Goal: Task Accomplishment & Management: Complete application form

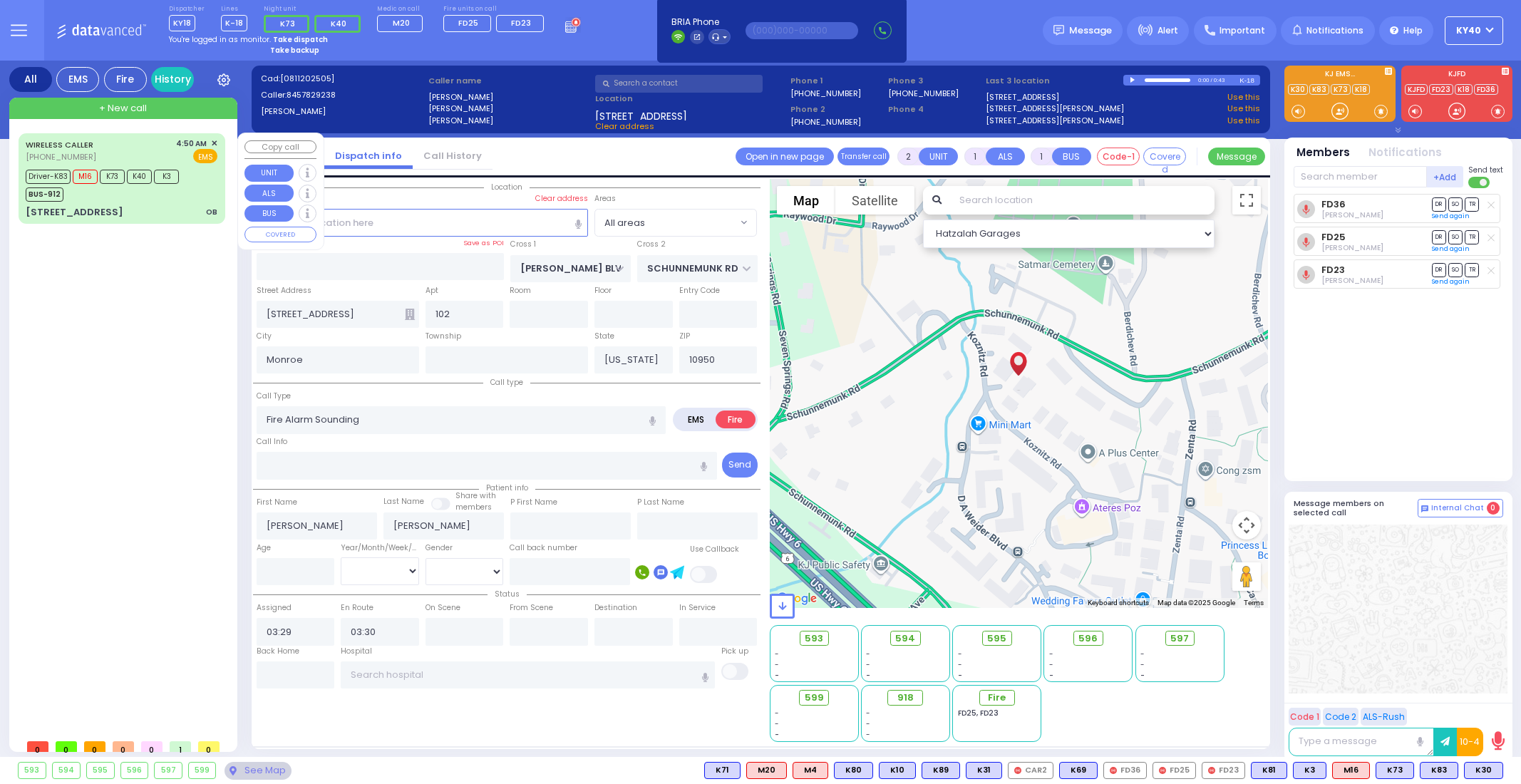
select select
drag, startPoint x: 0, startPoint y: 0, endPoint x: 178, endPoint y: 208, distance: 273.8
click at [178, 208] on div "[STREET_ADDRESS] OB" at bounding box center [121, 212] width 192 height 14
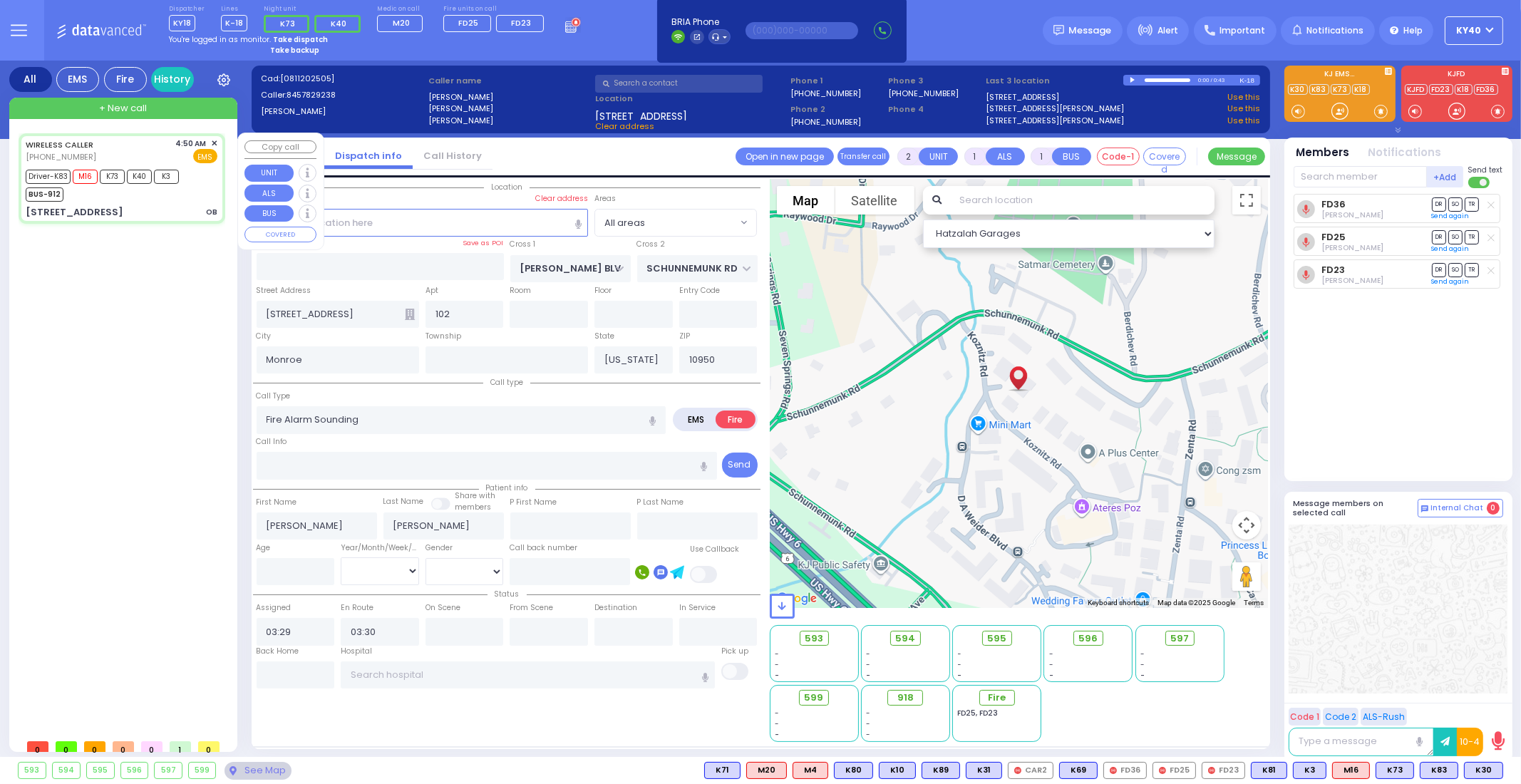
type input "6"
select select
type input "OB"
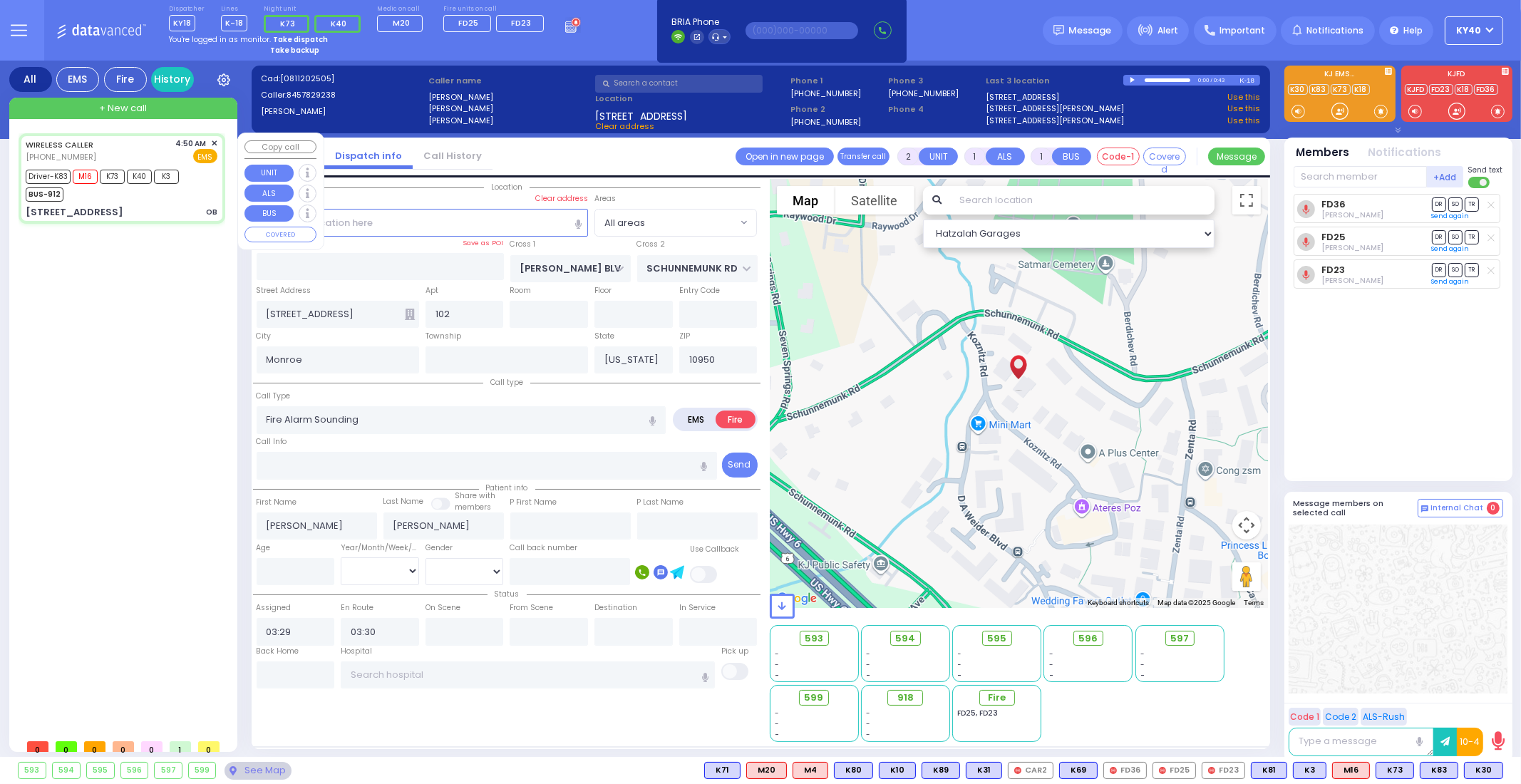
radio input "true"
type input "[PERSON_NAME]"
type input "23"
select select "Year"
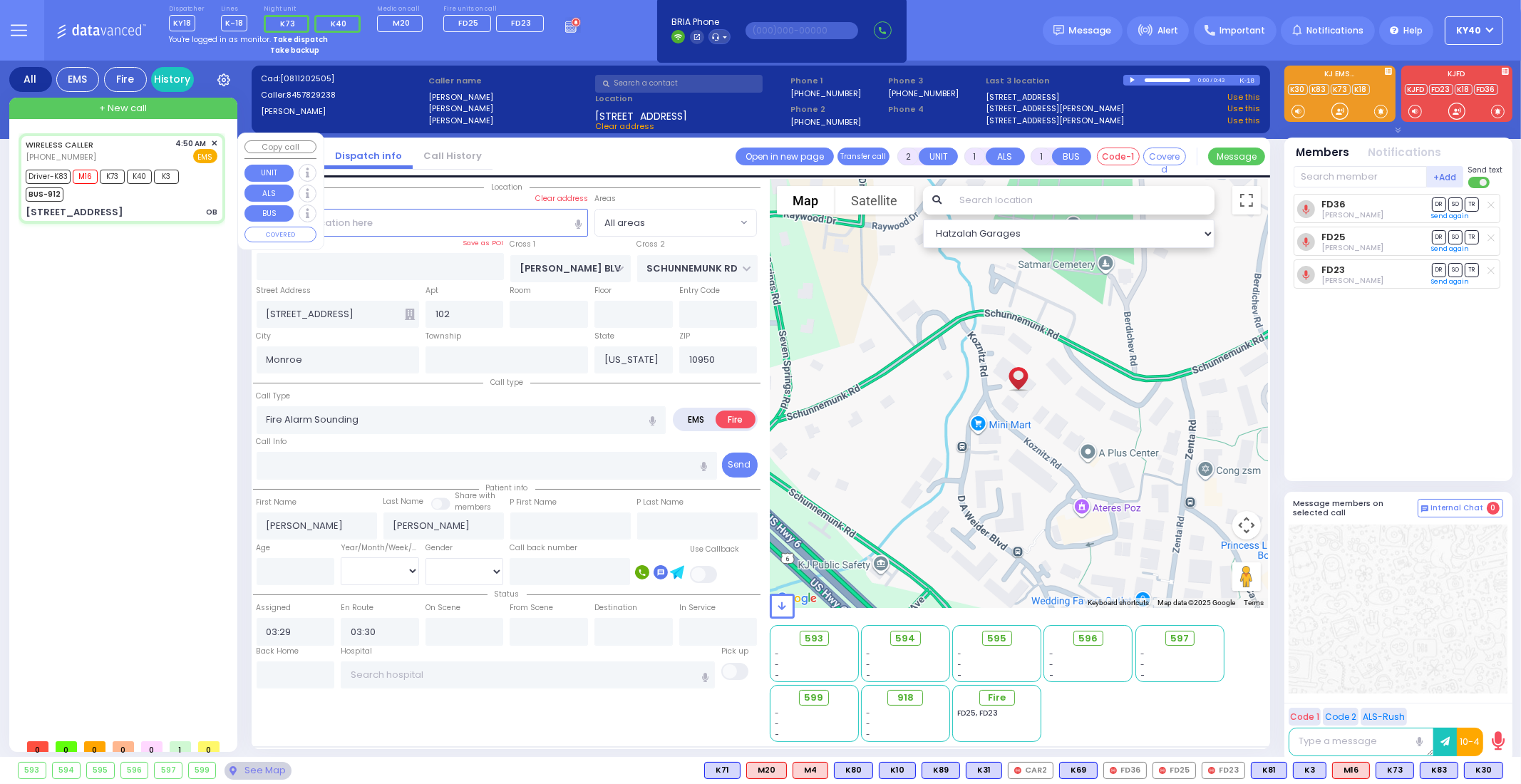
select select "[DEMOGRAPHIC_DATA]"
type input "04:50"
type input "04:52"
type input "04:58"
type input "04:59"
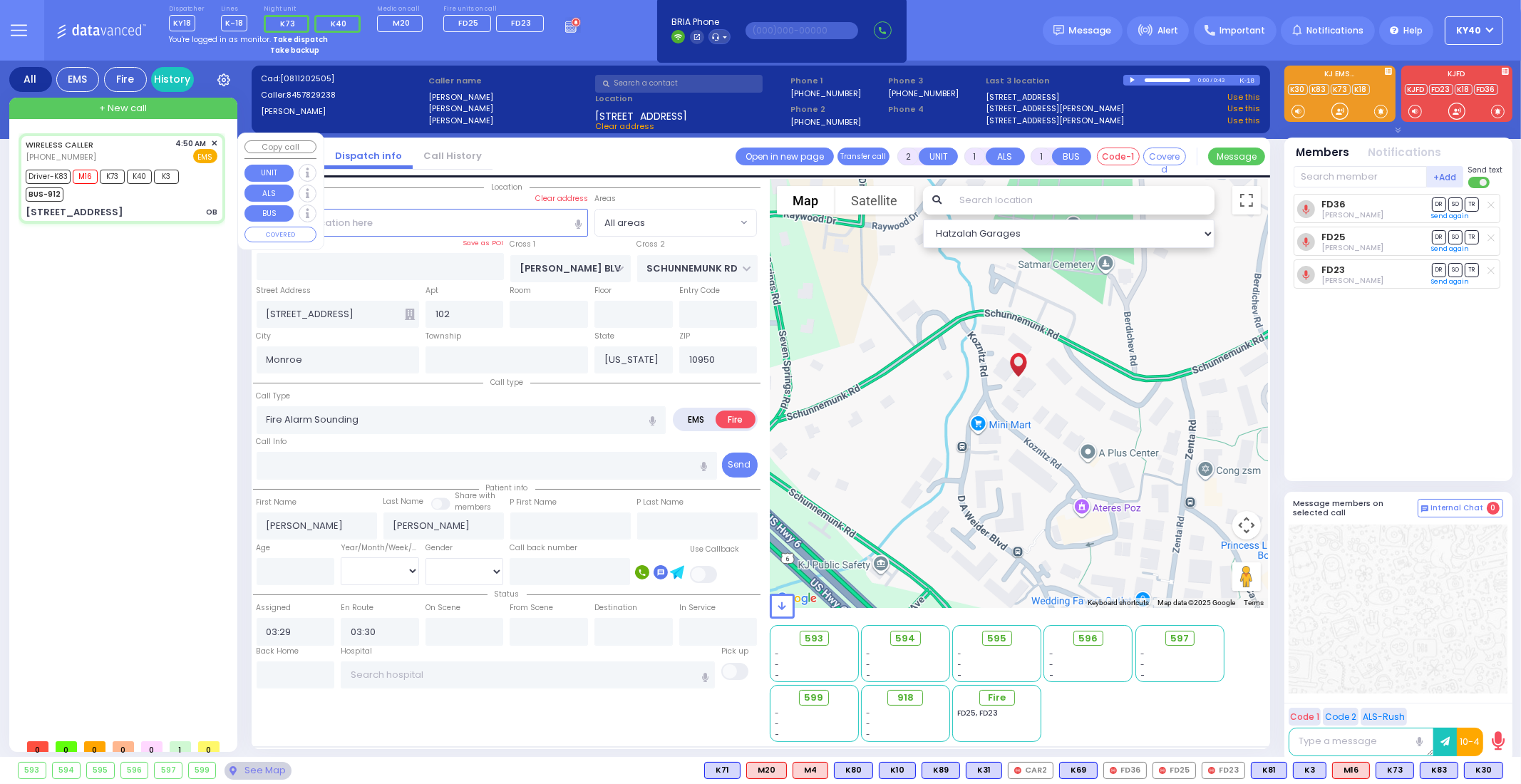
type input "05:28"
type input "05:40"
type input "[GEOGRAPHIC_DATA]"
select select "Hatzalah Garages"
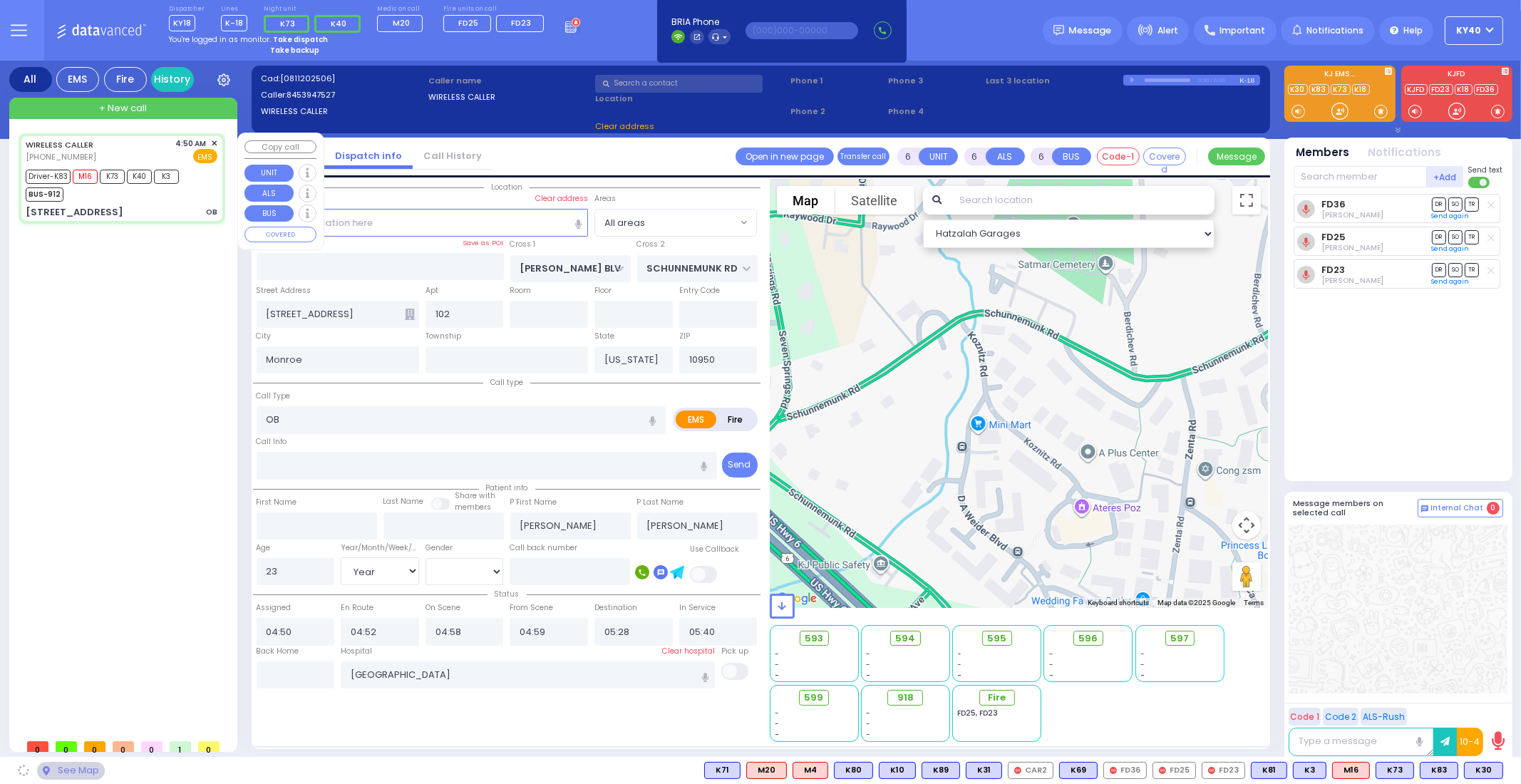
type input "FOREST RD"
type input "LUBLIN WAY"
type input "[STREET_ADDRESS]"
type input "101"
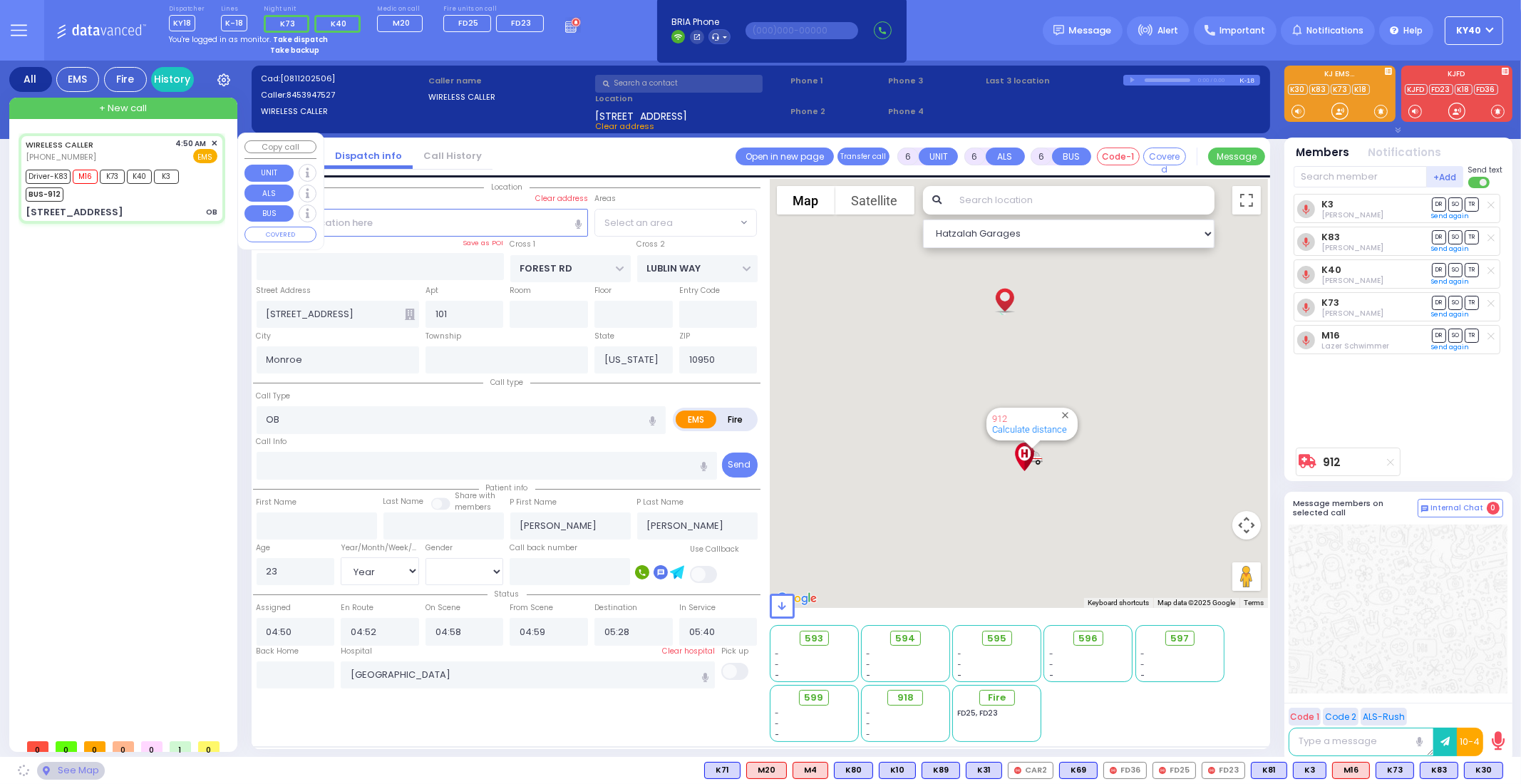
select select "MONROE"
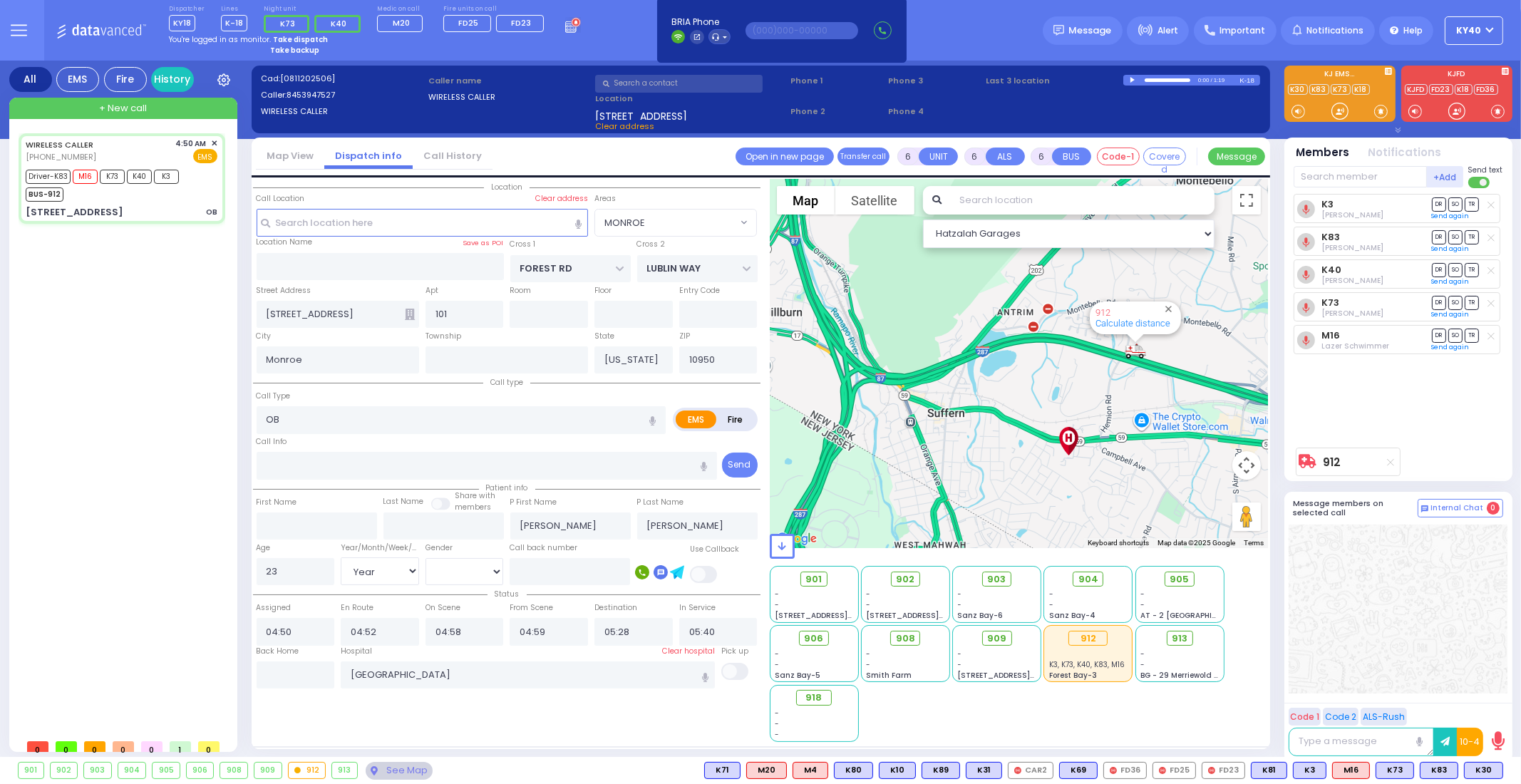
drag, startPoint x: 1022, startPoint y: 483, endPoint x: 1185, endPoint y: 401, distance: 182.5
click at [1185, 401] on div "912 Calculate distance" at bounding box center [1019, 363] width 498 height 369
select select
radio input "true"
select select "Year"
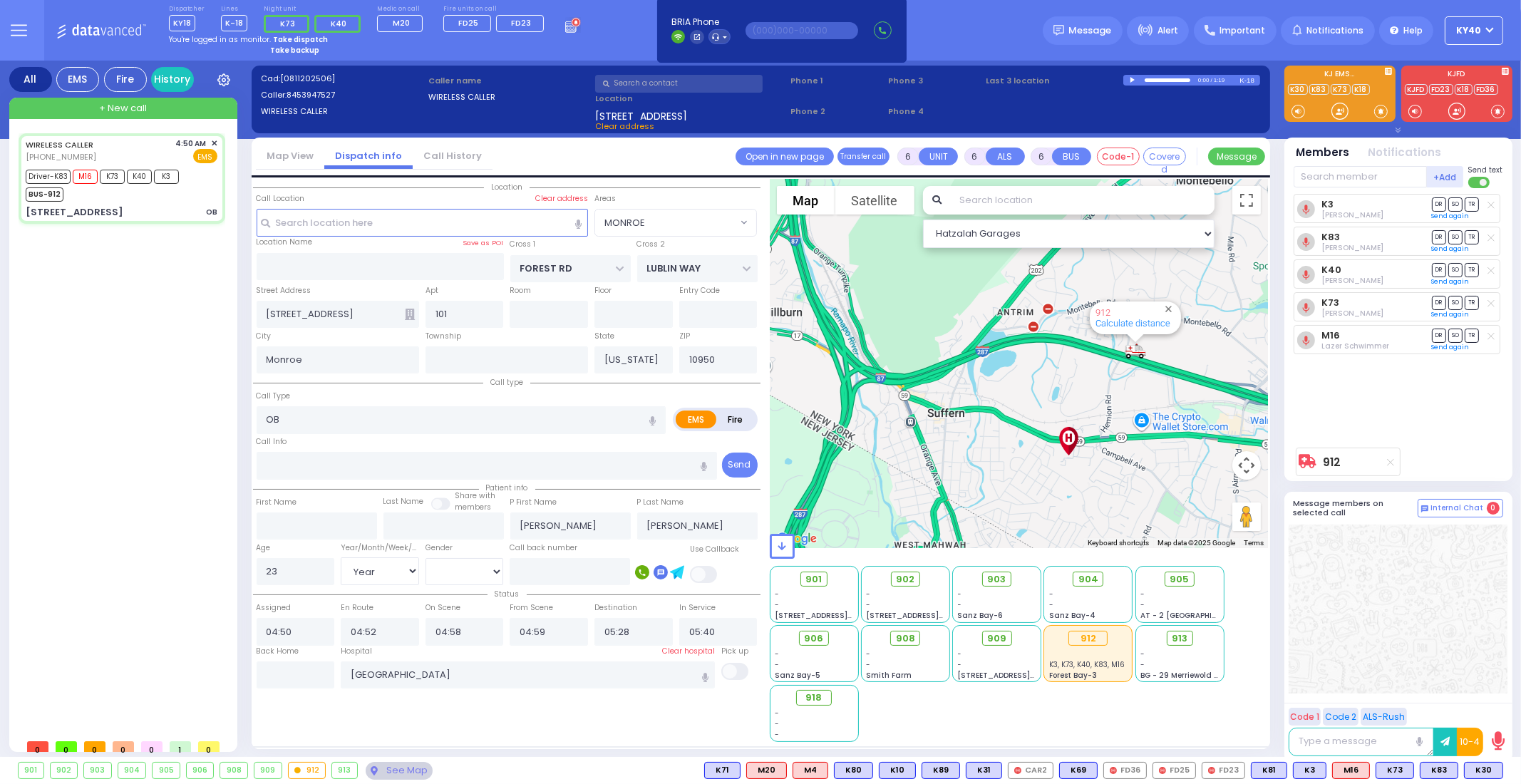
select select "[DEMOGRAPHIC_DATA]"
select select "Hatzalah Garages"
select select
radio input "true"
select select "Year"
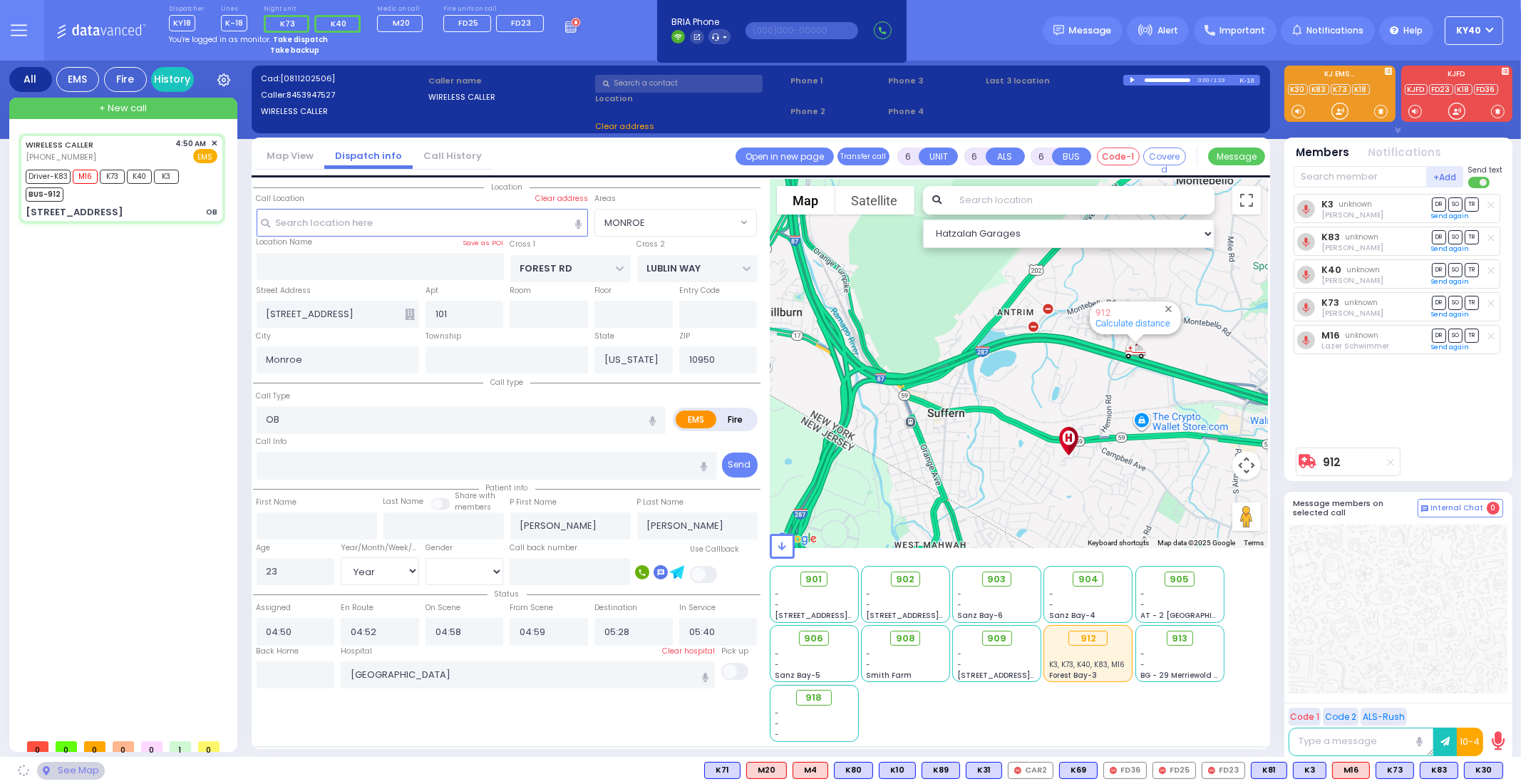
select select "[DEMOGRAPHIC_DATA]"
select select "Hatzalah Garages"
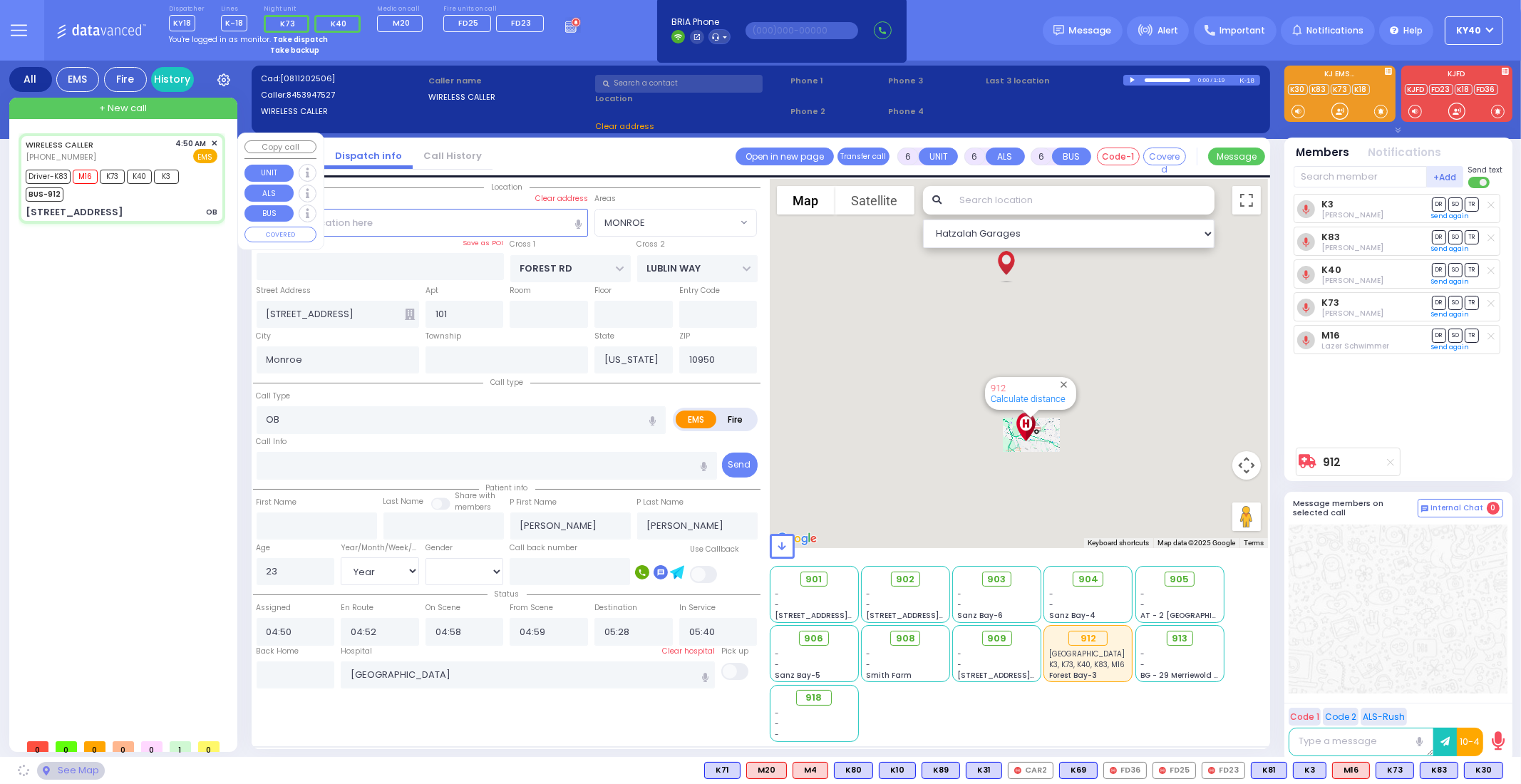
click at [184, 198] on div "Driver-K83 M16 K73 K40 K3 BUS-912" at bounding box center [107, 184] width 163 height 36
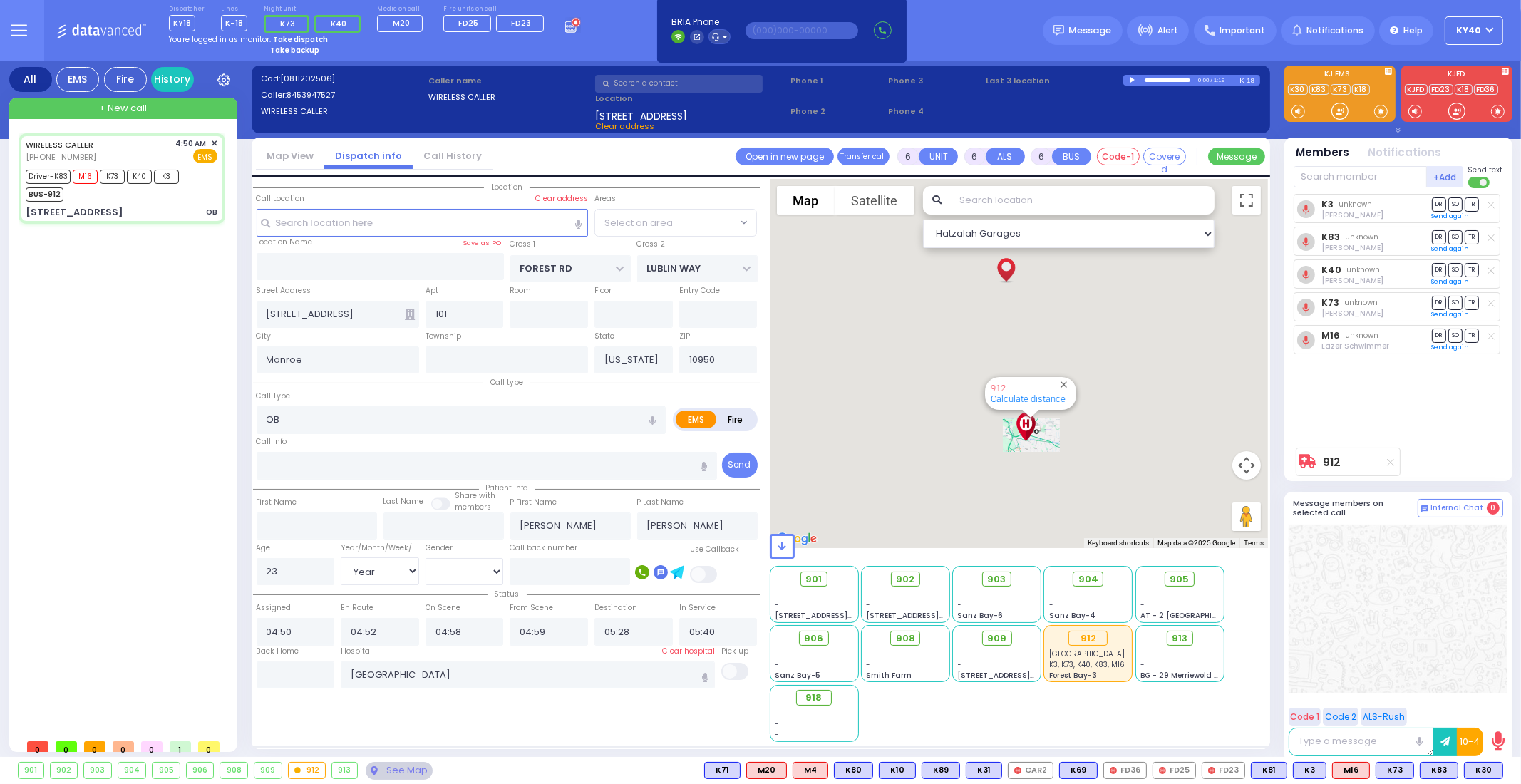
select select
radio input "true"
select select "Year"
select select "[DEMOGRAPHIC_DATA]"
select select "Hatzalah Garages"
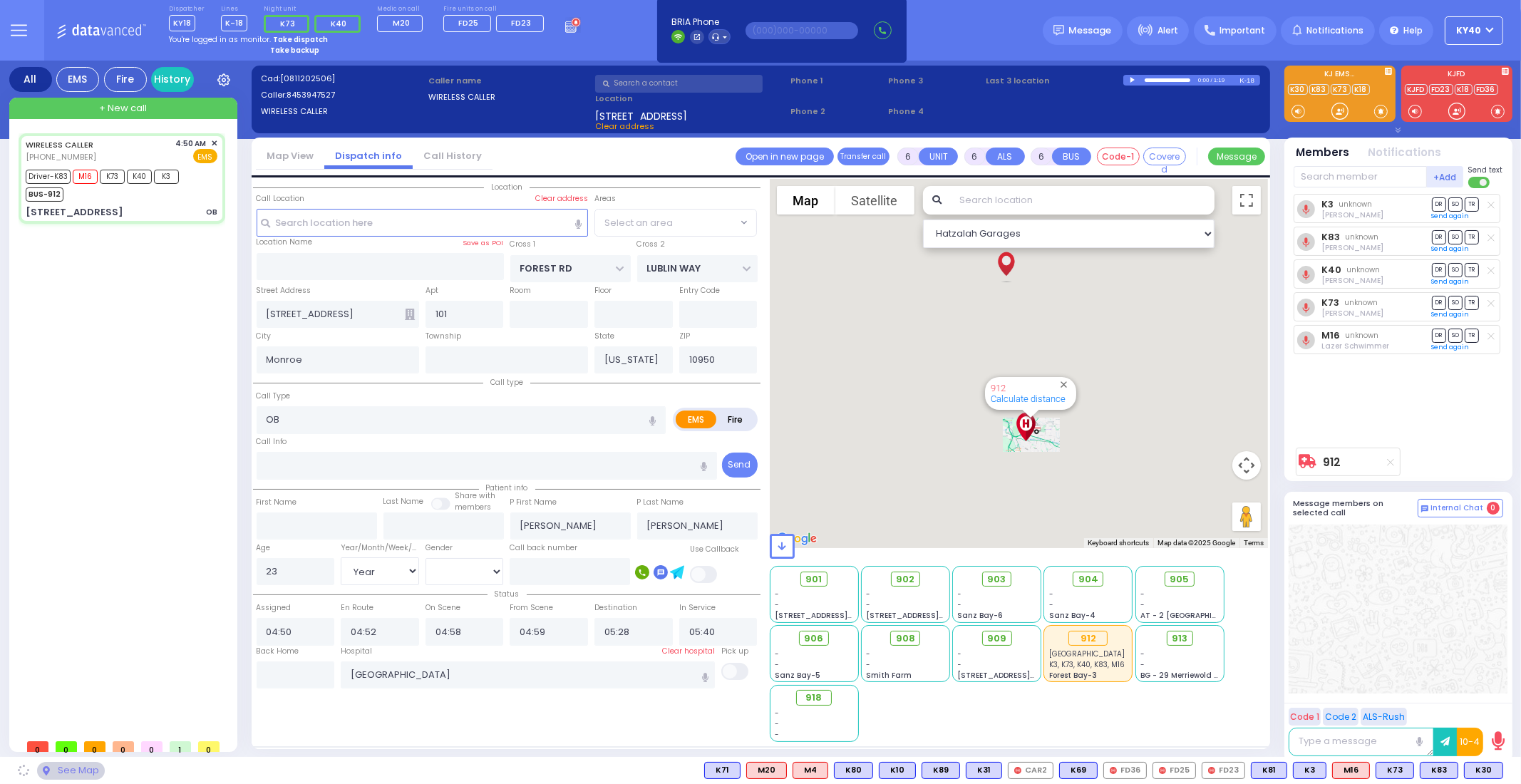
select select
radio input "true"
select select "Year"
select select "[DEMOGRAPHIC_DATA]"
select select "Hatzalah Garages"
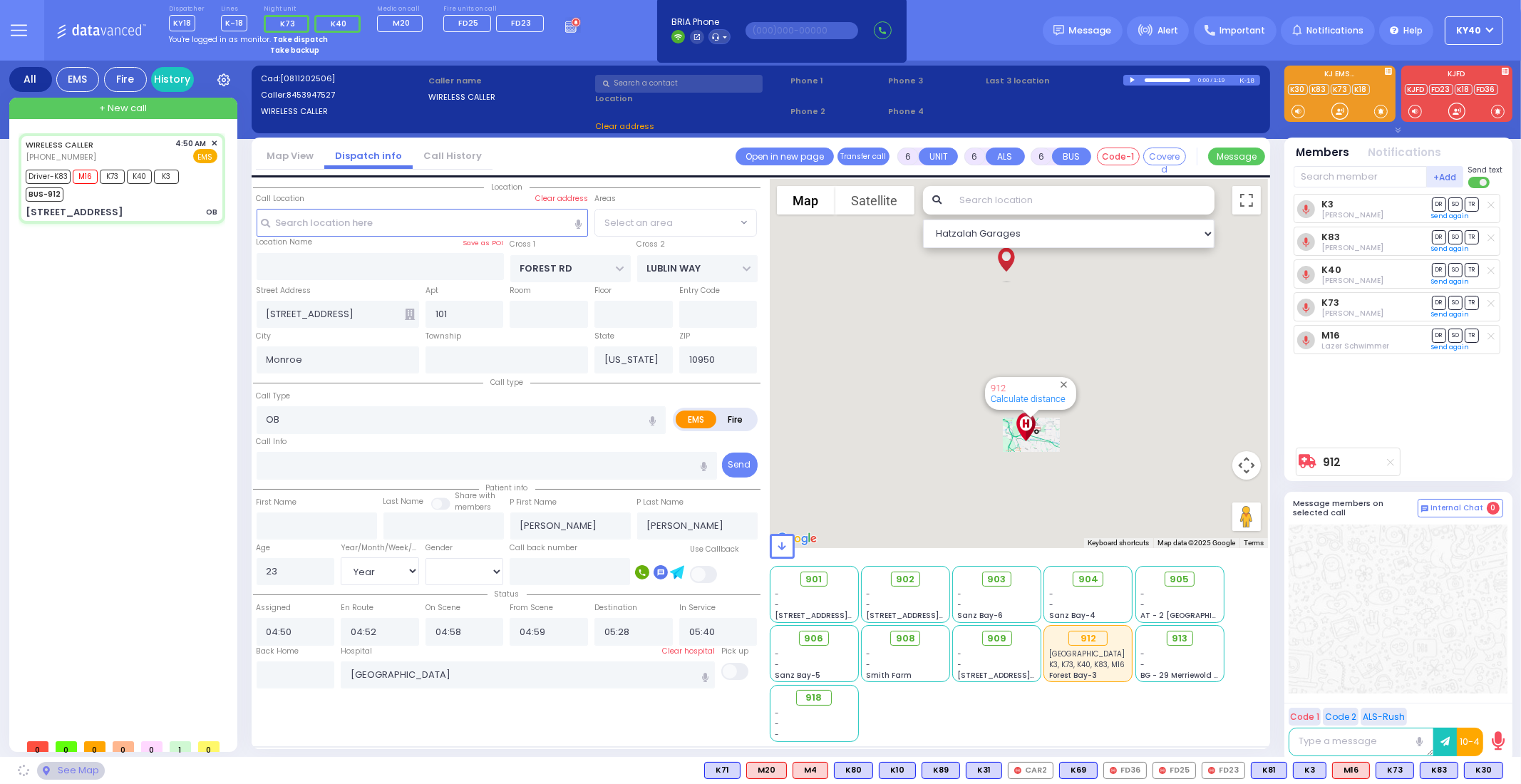
select select "MONROE"
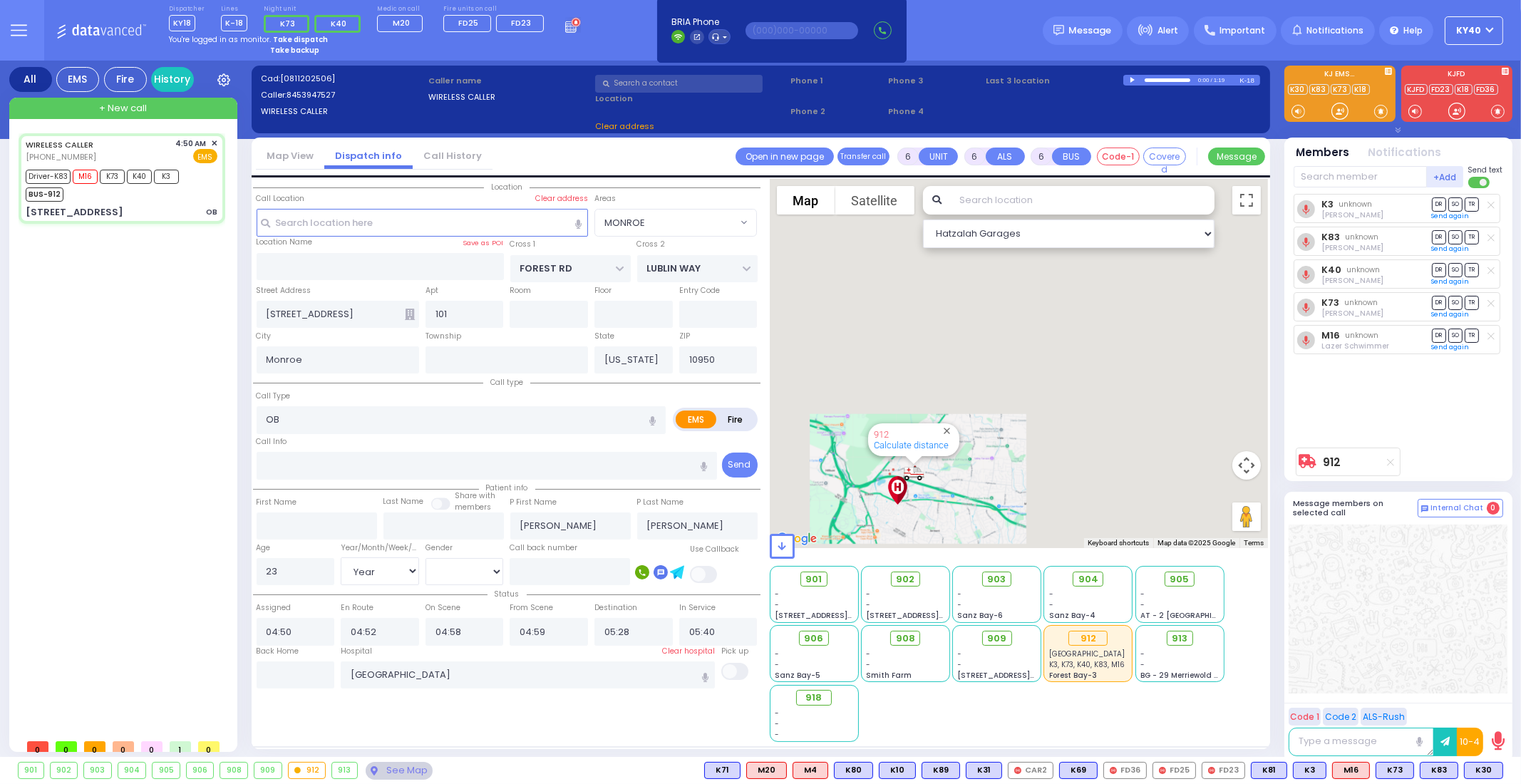
select select "MONROE"
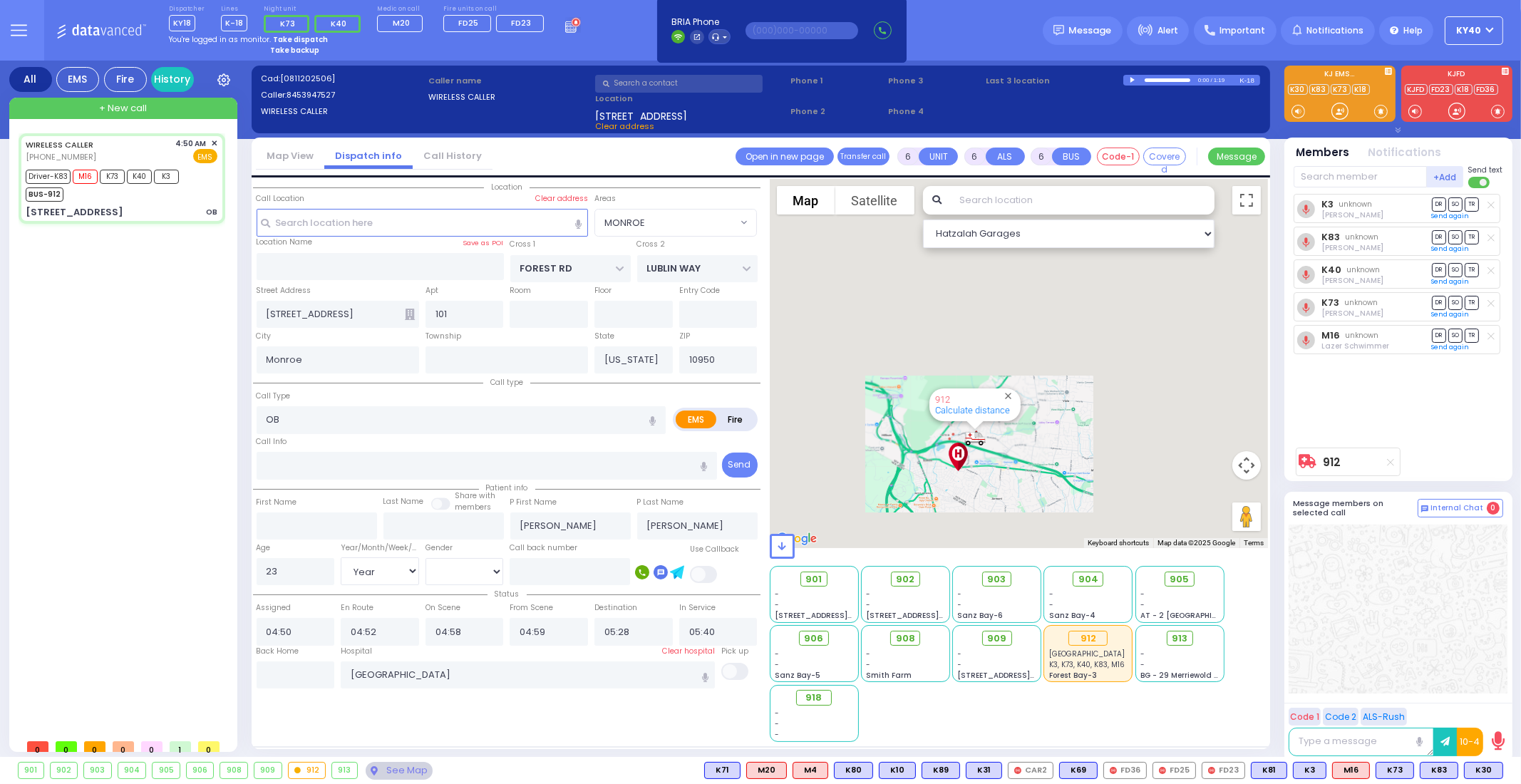
drag, startPoint x: 923, startPoint y: 482, endPoint x: 1002, endPoint y: 436, distance: 91.4
click at [1012, 429] on div "912 Calculate distance" at bounding box center [1019, 363] width 498 height 369
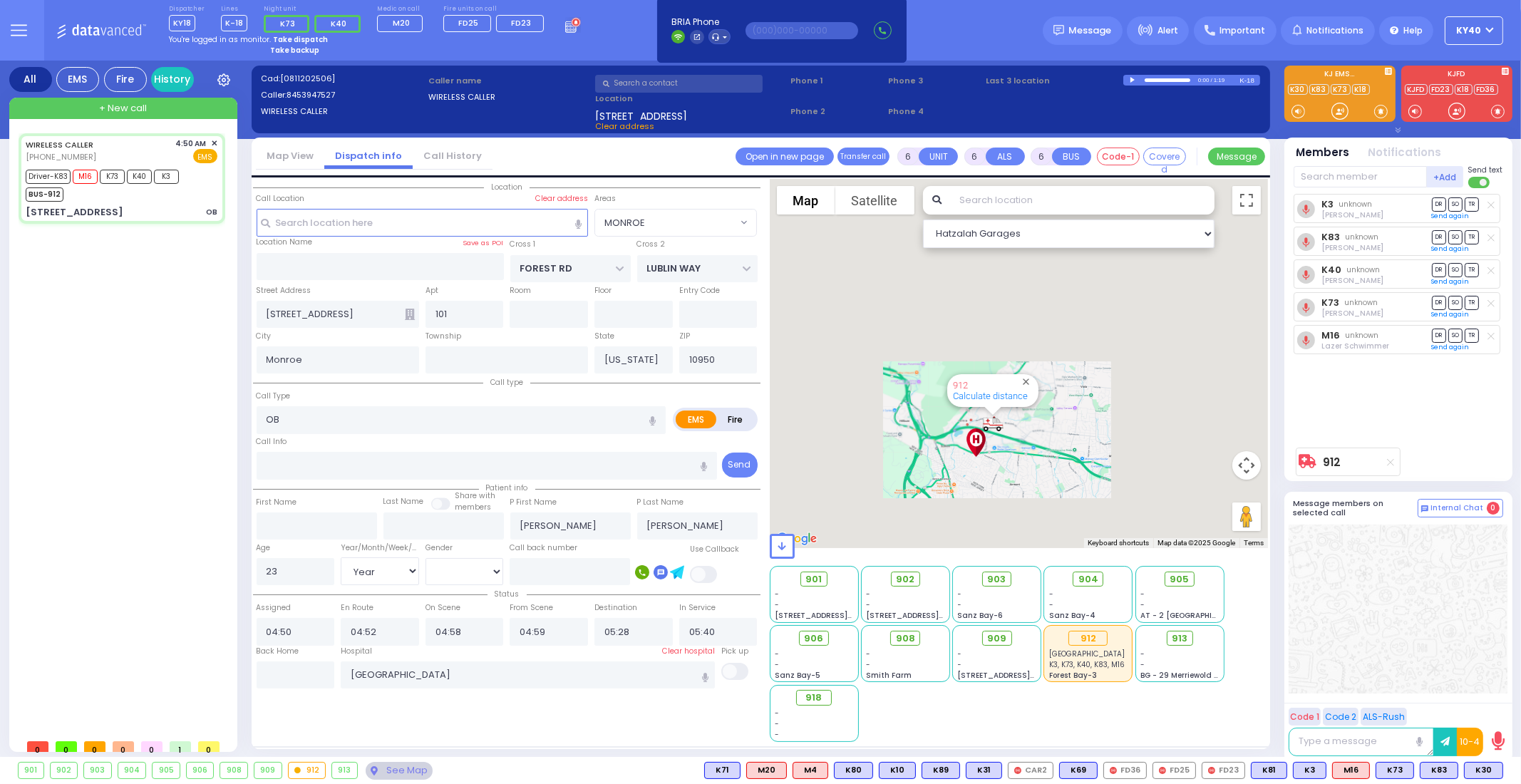
radio input "true"
select select "Year"
select select "[DEMOGRAPHIC_DATA]"
select select
select select "Hatzalah Garages"
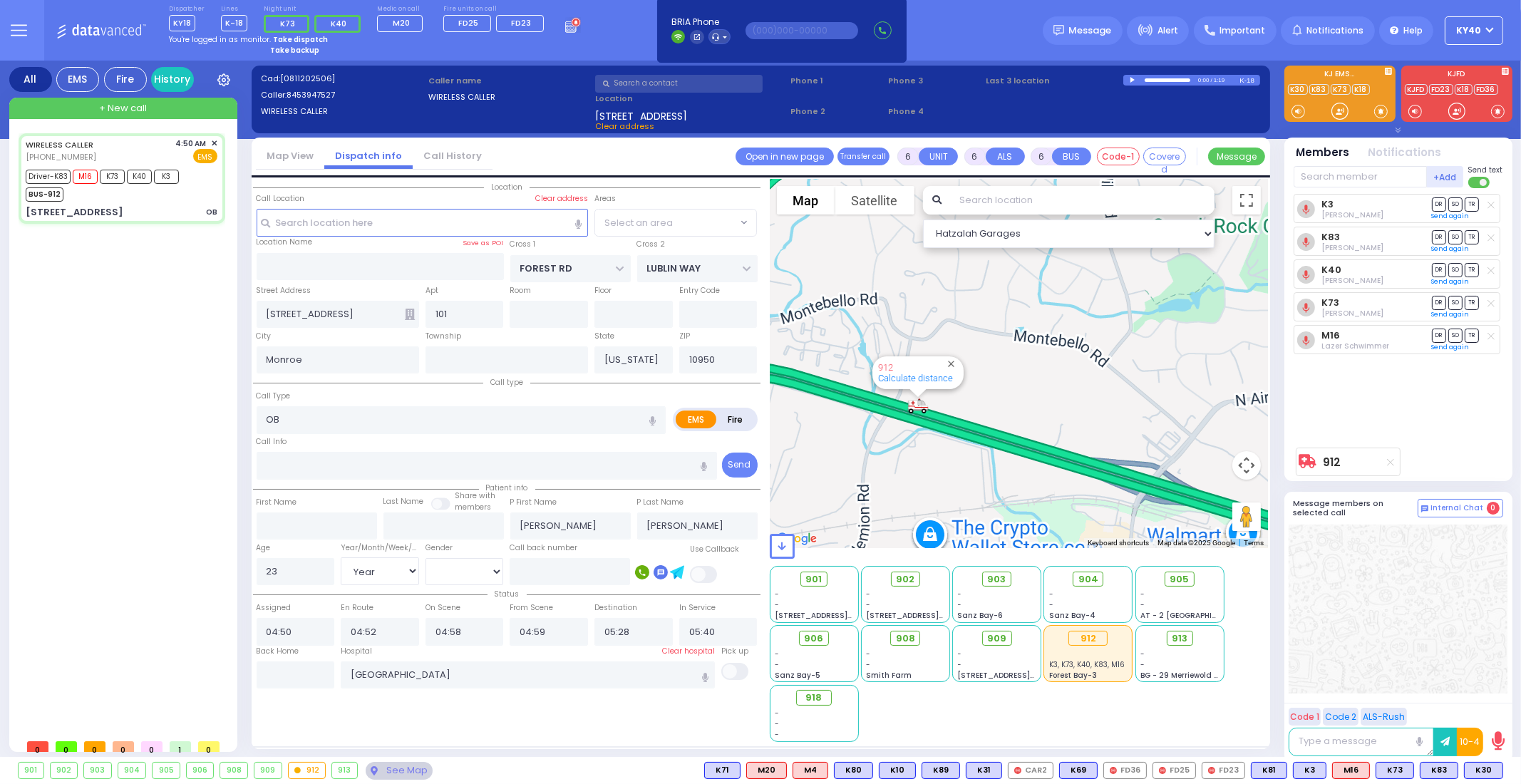
select select "MONROE"
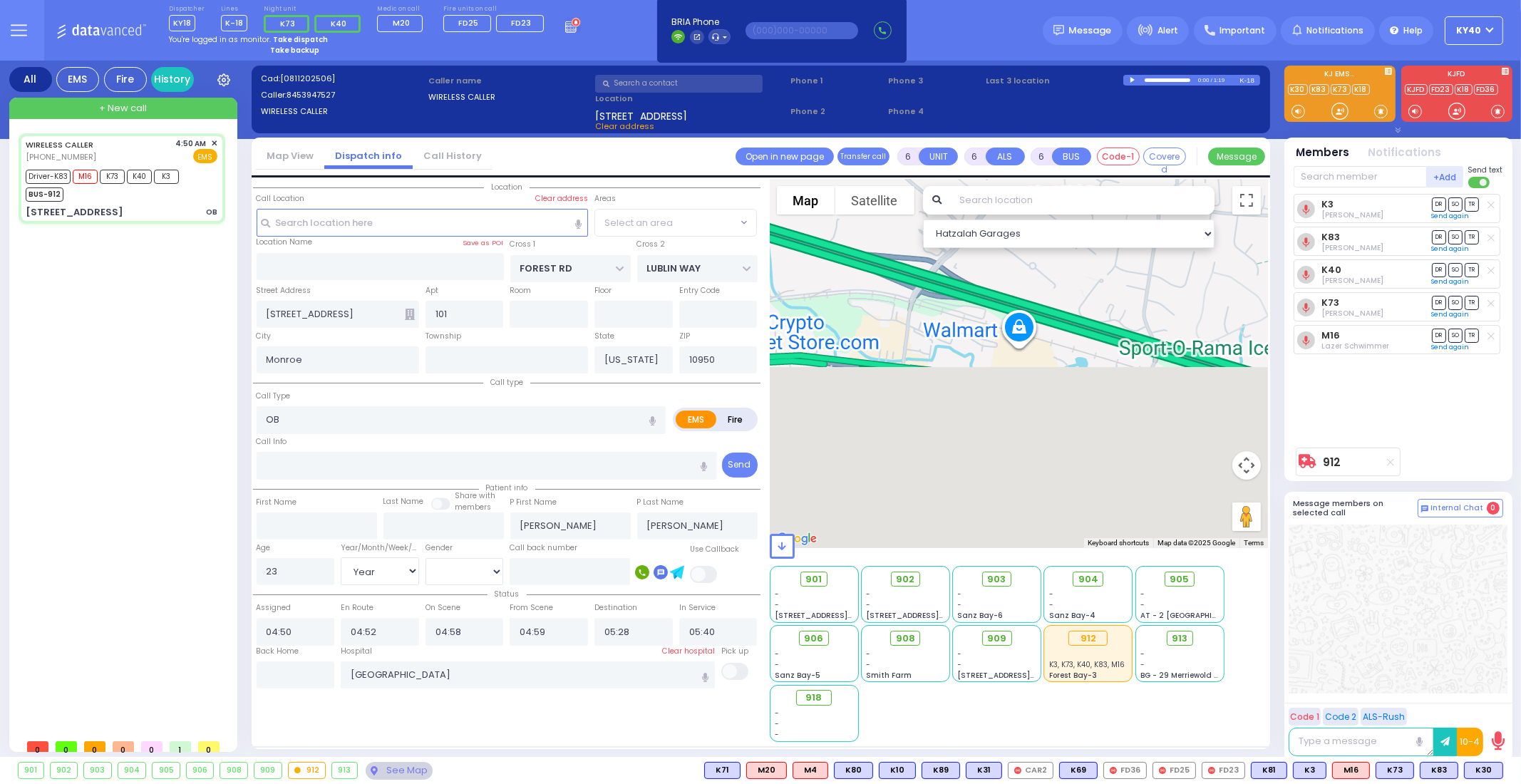
select select "MONROE"
drag, startPoint x: 1085, startPoint y: 468, endPoint x: 859, endPoint y: 261, distance: 306.5
click at [859, 261] on div "912 Calculate distance" at bounding box center [1019, 363] width 498 height 369
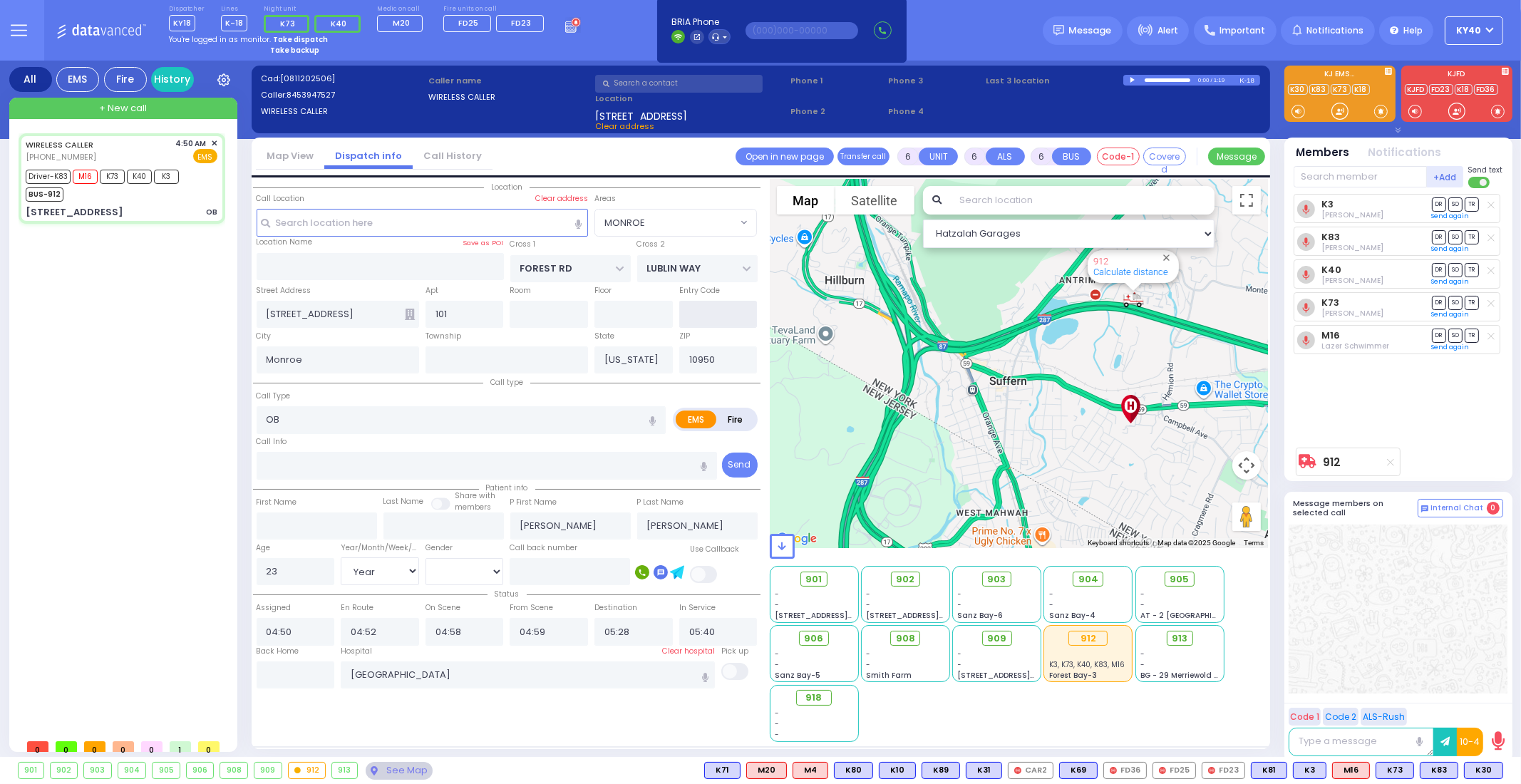
drag, startPoint x: 1006, startPoint y: 377, endPoint x: 1414, endPoint y: 462, distance: 416.8
click at [1414, 462] on div "All EMS Fire History Settings" at bounding box center [760, 411] width 1503 height 702
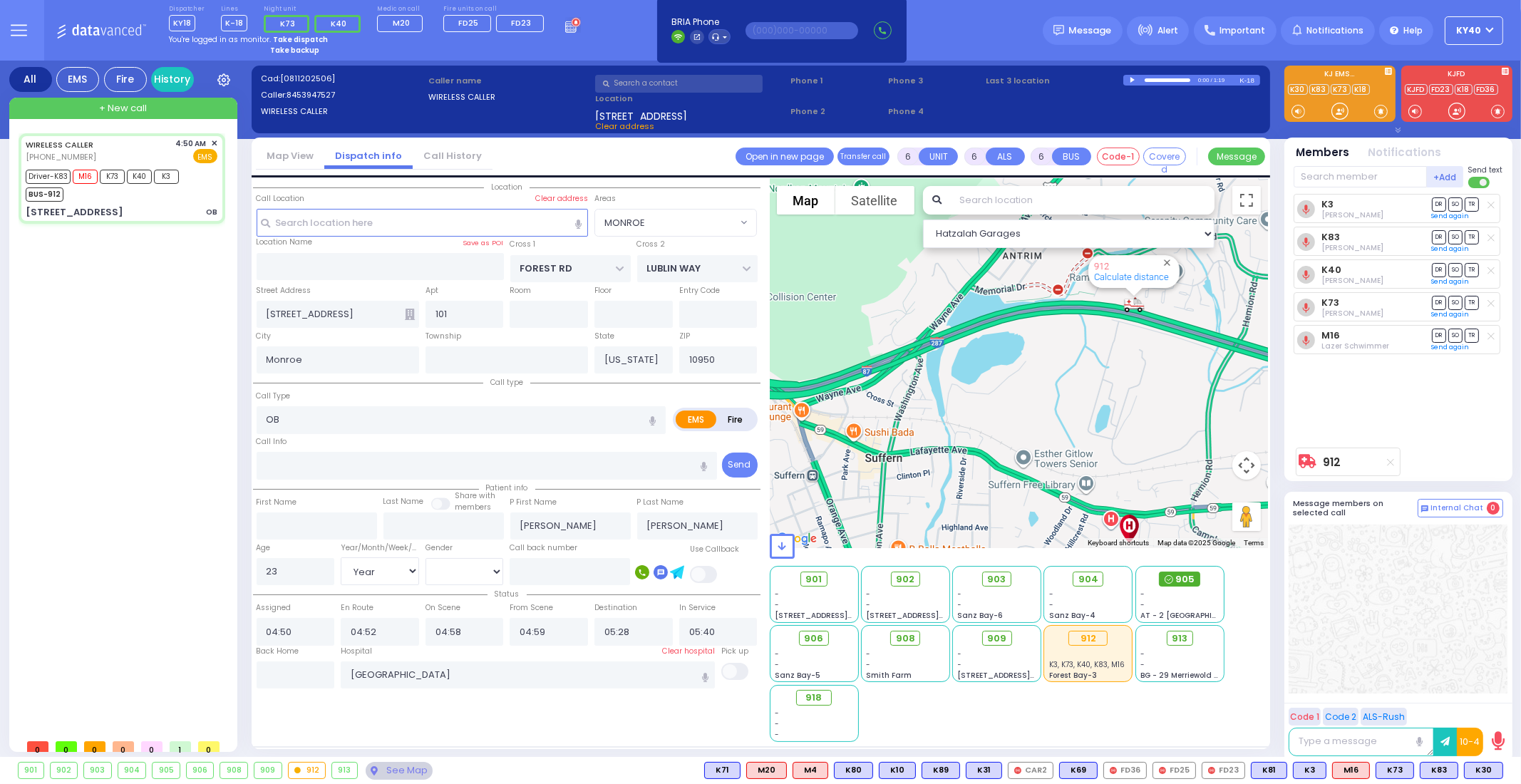
drag, startPoint x: 1148, startPoint y: 443, endPoint x: 1180, endPoint y: 582, distance: 142.6
click at [1180, 582] on div "Hatzalah Garages ← Move left → Move right ↑ Move up ↓ + -" at bounding box center [1019, 459] width 498 height 563
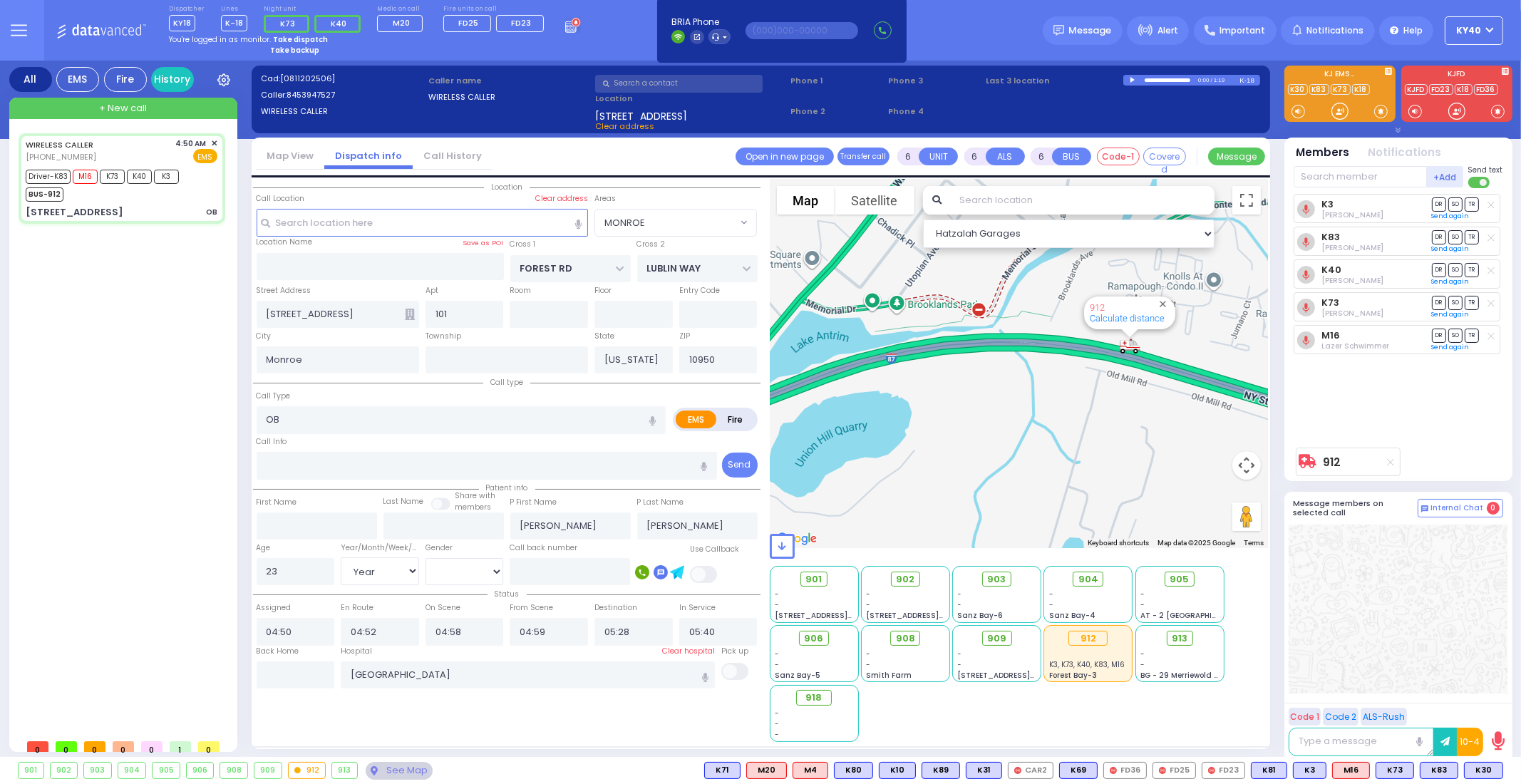
drag, startPoint x: 1143, startPoint y: 320, endPoint x: 1139, endPoint y: 425, distance: 105.1
click at [1139, 425] on div "912 Calculate distance" at bounding box center [1019, 363] width 498 height 369
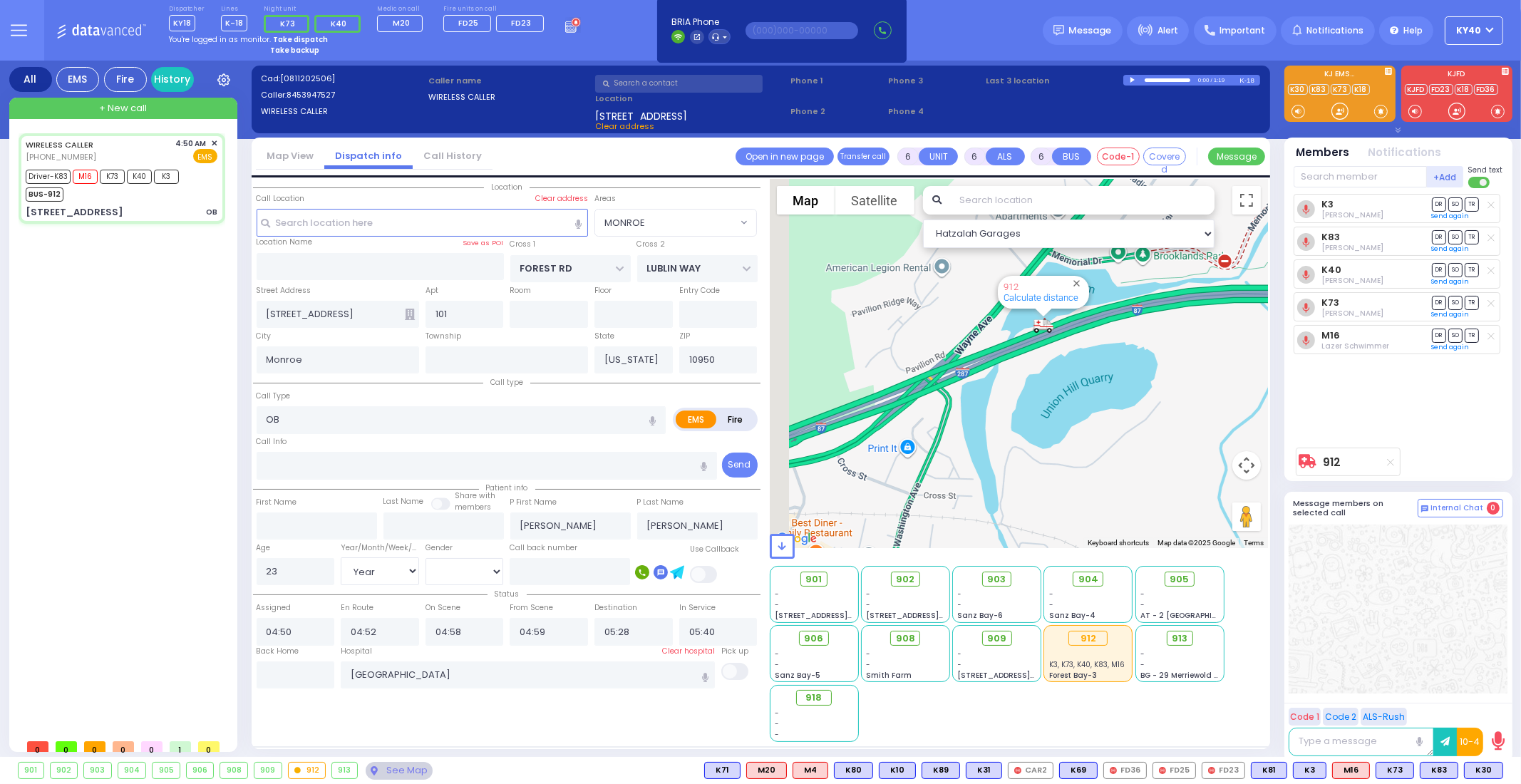
drag, startPoint x: 979, startPoint y: 395, endPoint x: 1229, endPoint y: 344, distance: 255.1
click at [1229, 344] on div "912 Calculate distance" at bounding box center [1019, 363] width 498 height 369
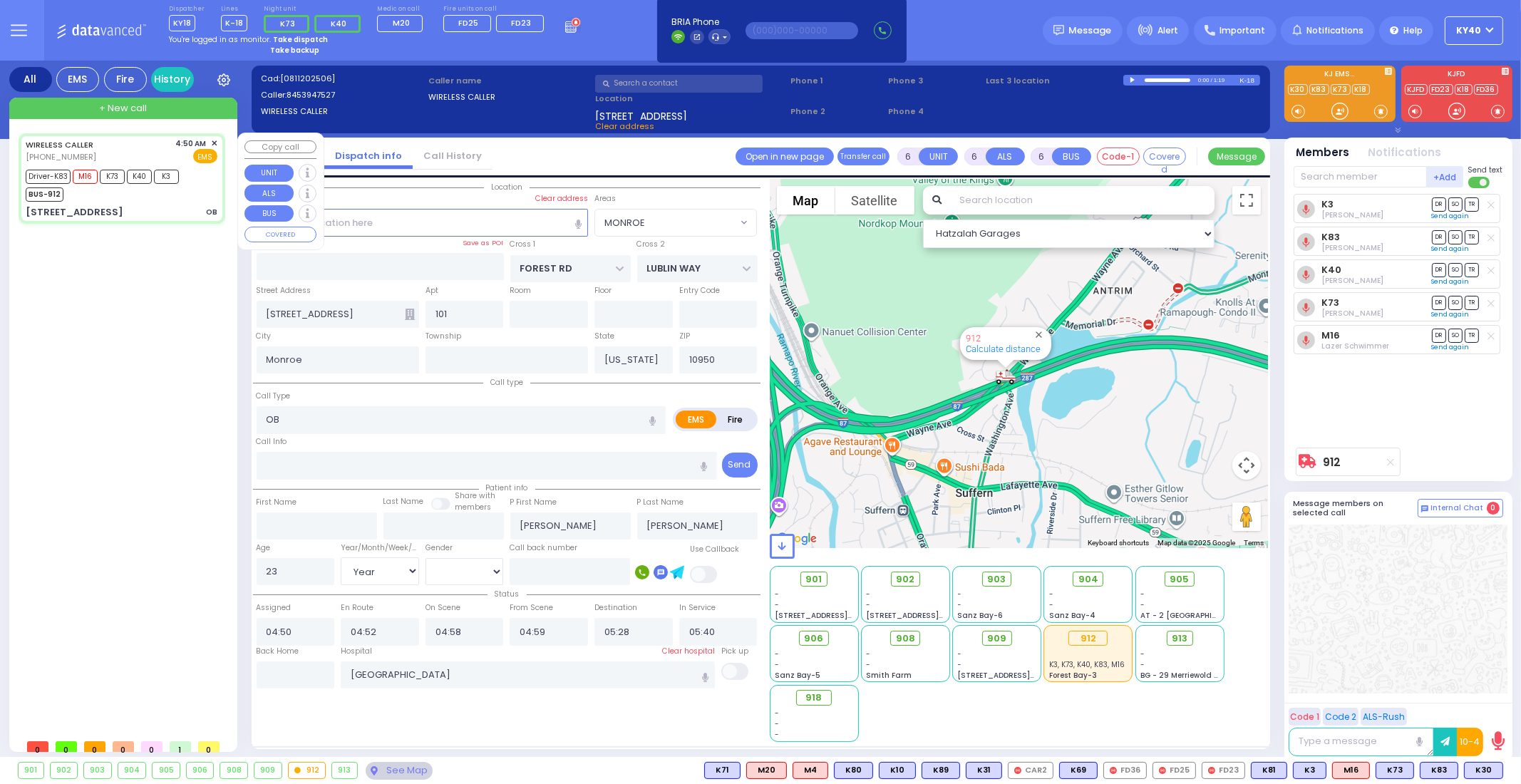
click at [199, 195] on div "Driver-K83 M16 K73 K40 K3 BUS-912" at bounding box center [121, 184] width 192 height 36
select select
radio input "true"
select select "Year"
select select "[DEMOGRAPHIC_DATA]"
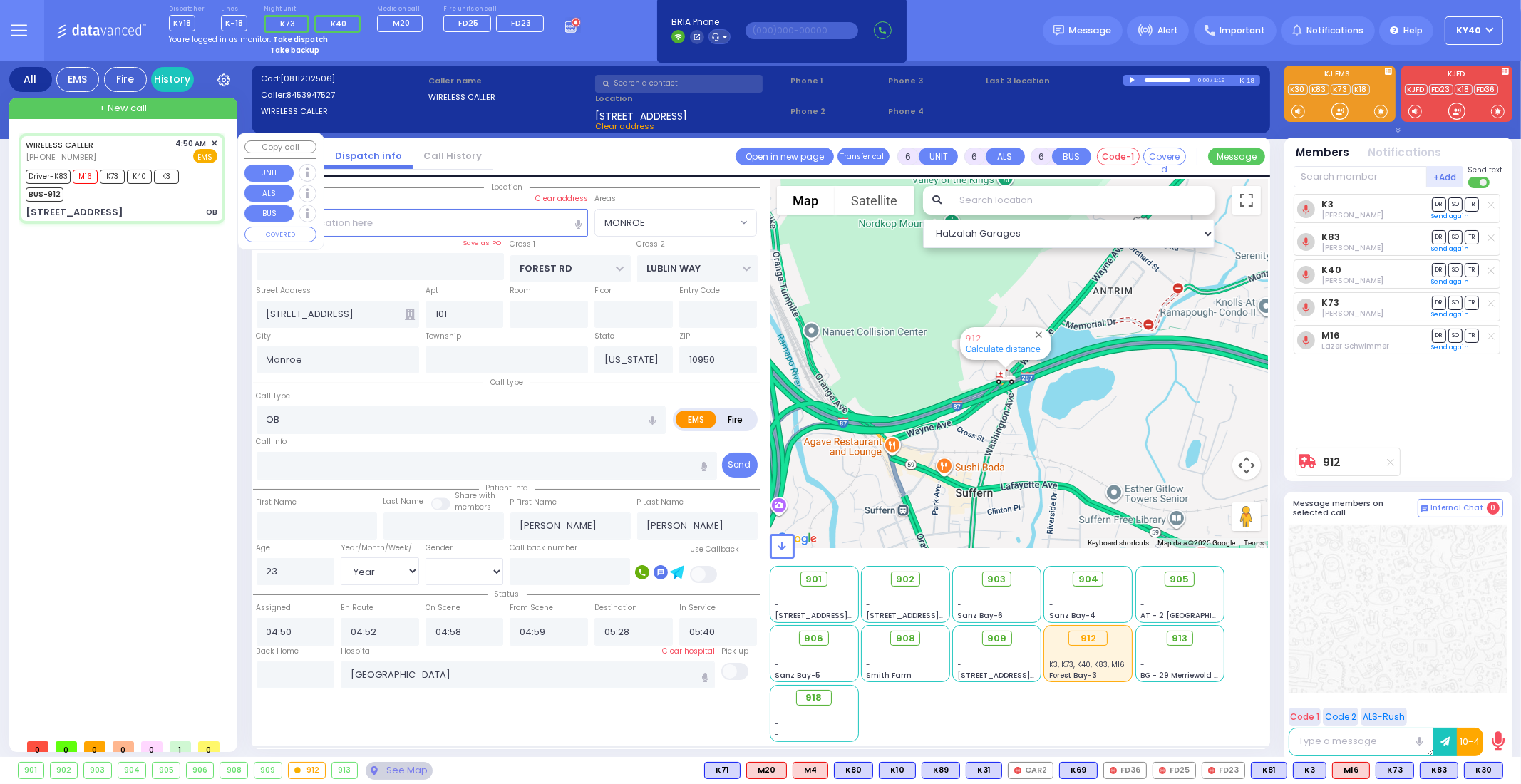
select select "Hatzalah Garages"
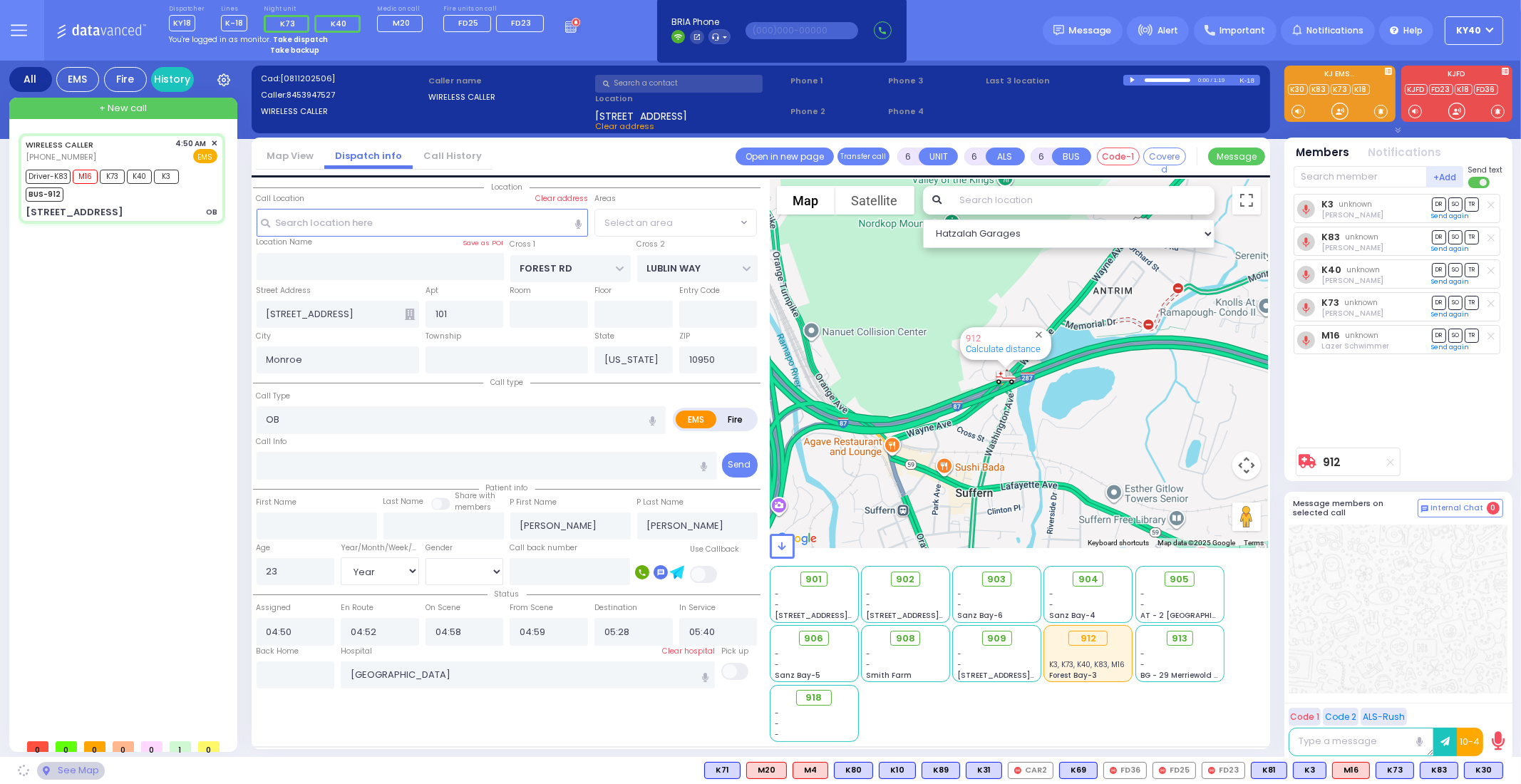
select select "MONROE"
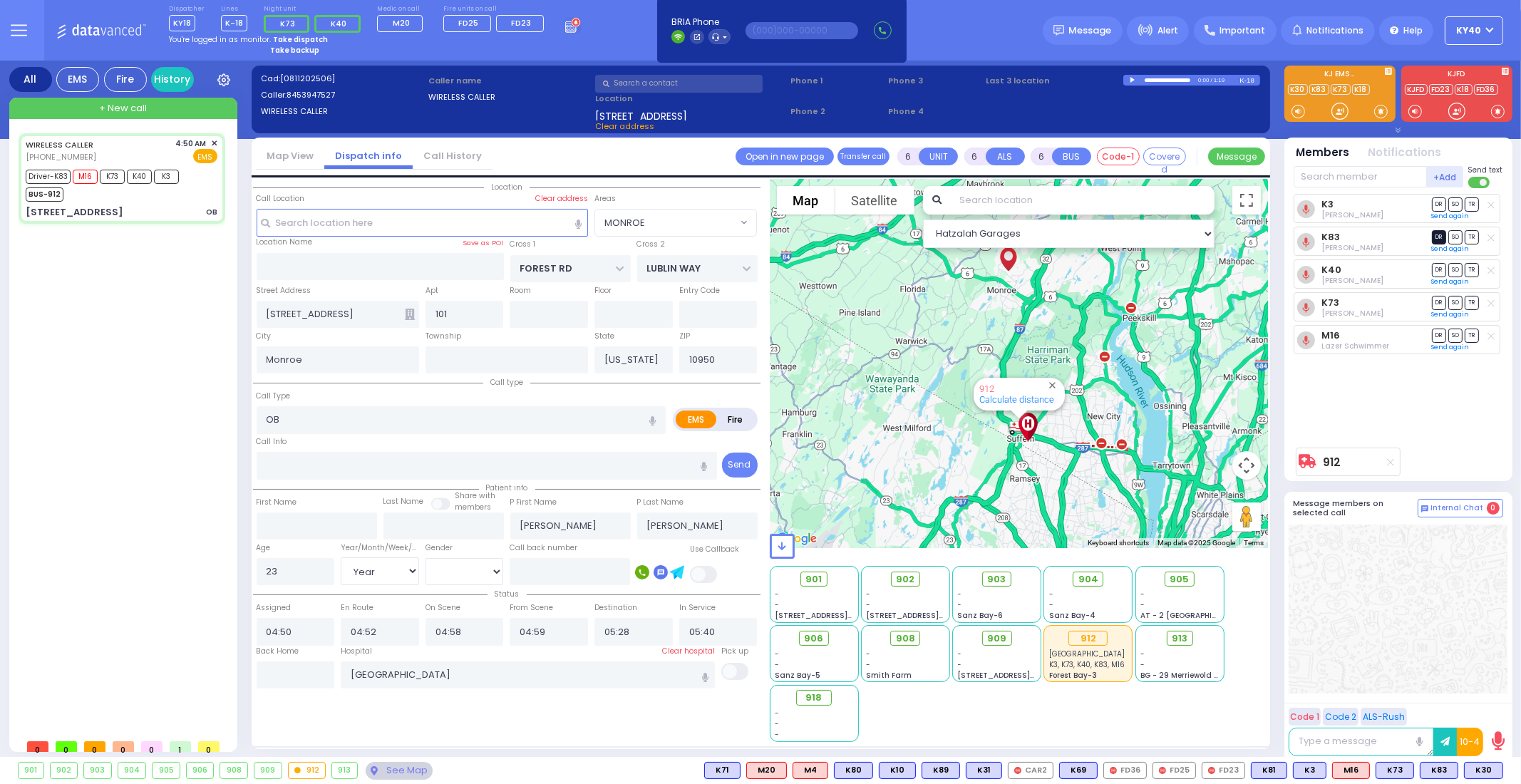
click at [1439, 234] on span "DR" at bounding box center [1439, 237] width 14 height 14
click at [1474, 208] on span "TR" at bounding box center [1471, 204] width 14 height 14
select select
radio input "true"
select select "Year"
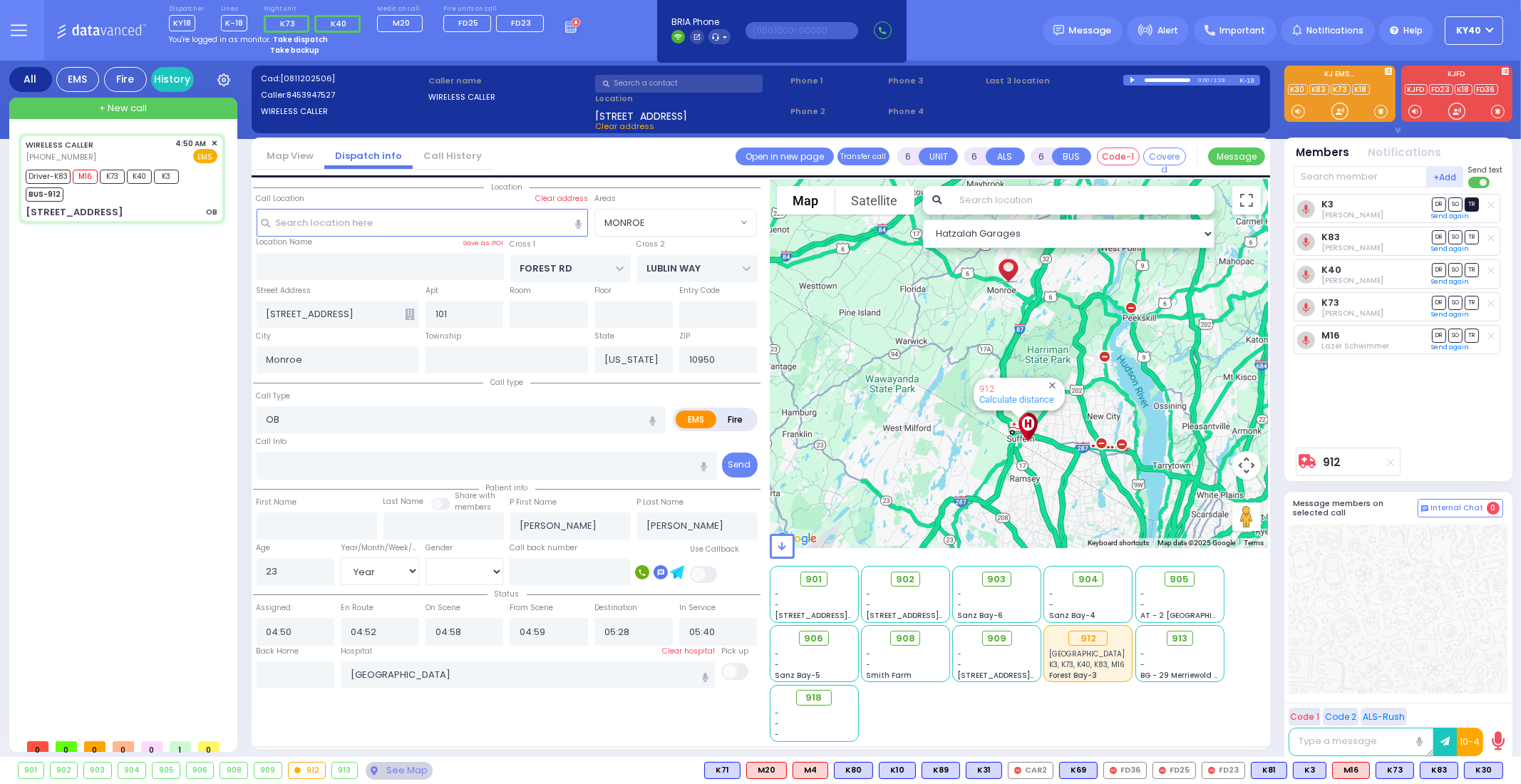
select select "[DEMOGRAPHIC_DATA]"
select select "Hatzalah Garages"
radio input "true"
select select "Year"
select select "[DEMOGRAPHIC_DATA]"
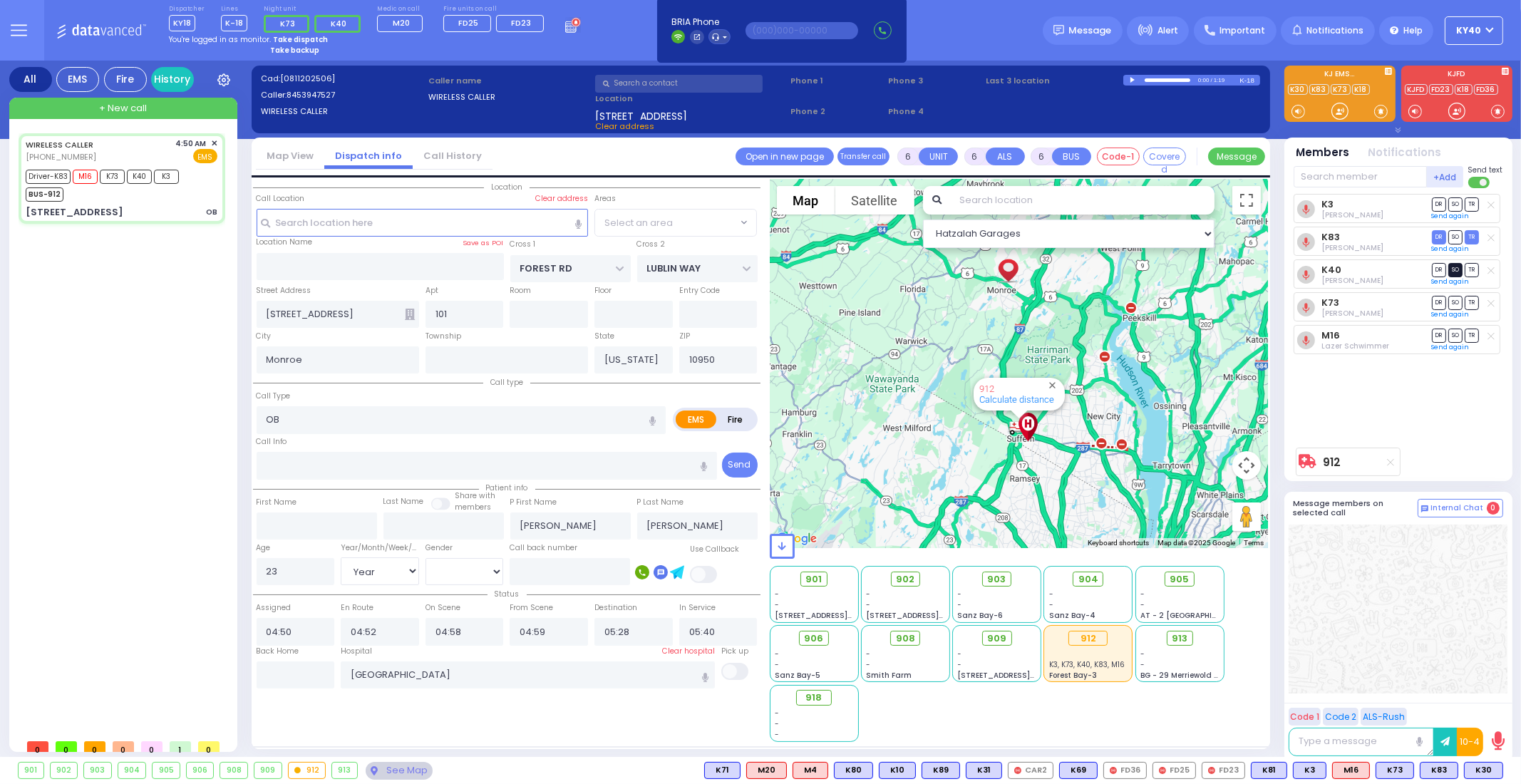
select select
select select "Hatzalah Garages"
click at [1455, 269] on span "SO" at bounding box center [1455, 270] width 14 height 14
select select "MONROE"
click at [1458, 301] on span "SO" at bounding box center [1455, 303] width 14 height 14
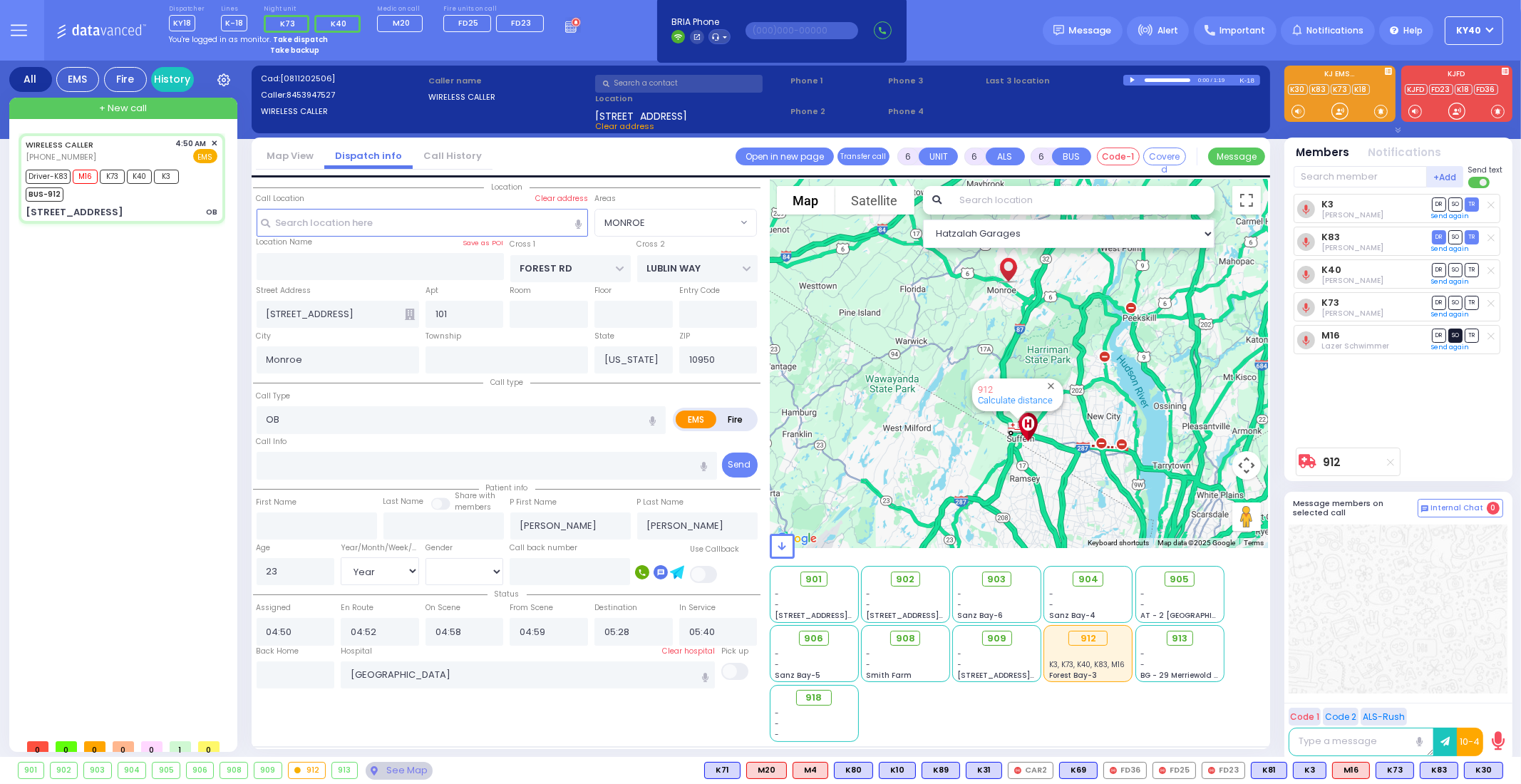
select select
radio input "true"
select select "Year"
select select "[DEMOGRAPHIC_DATA]"
select select "Hatzalah Garages"
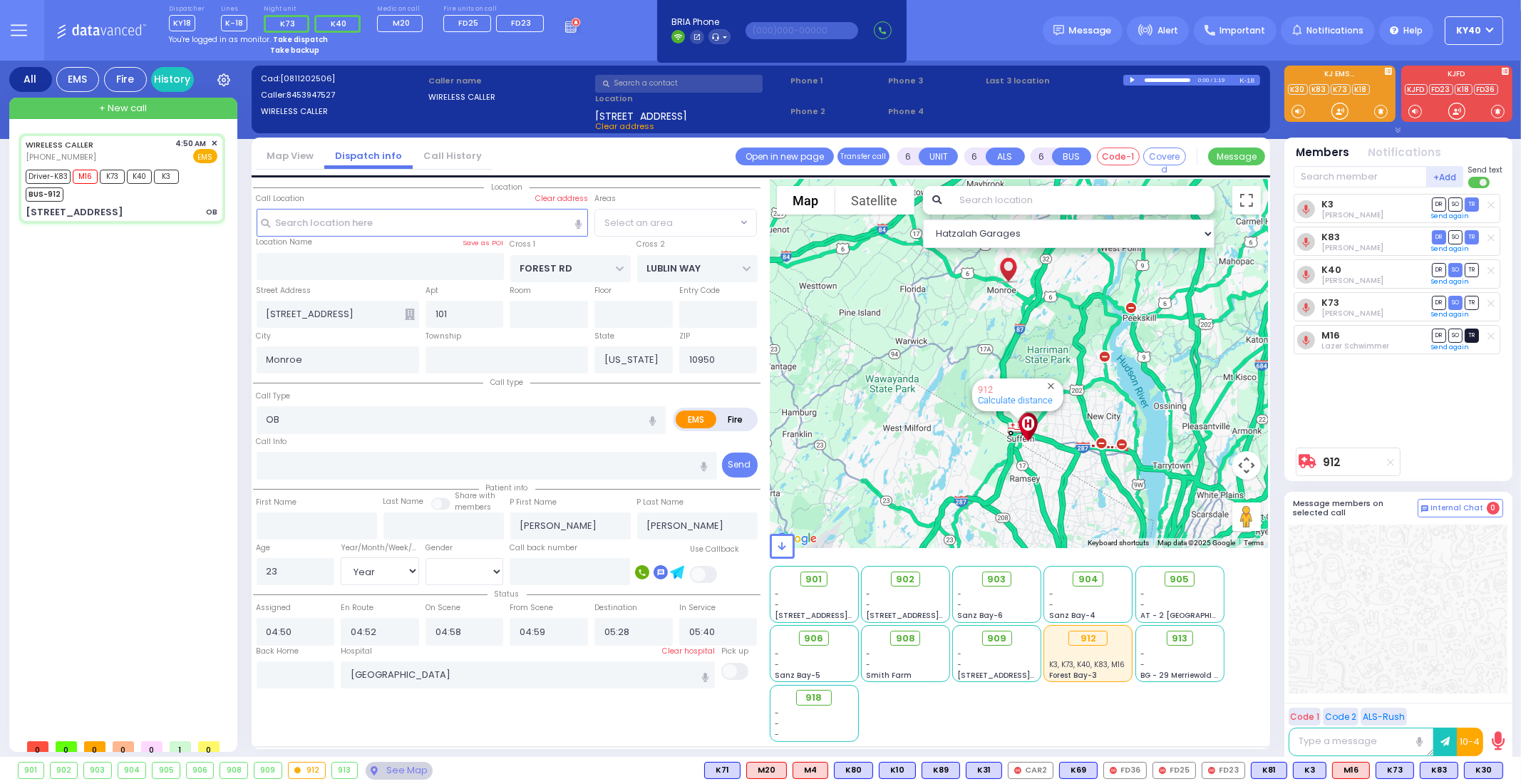
select select
radio input "true"
select select "Year"
select select "[DEMOGRAPHIC_DATA]"
select select "Hatzalah Garages"
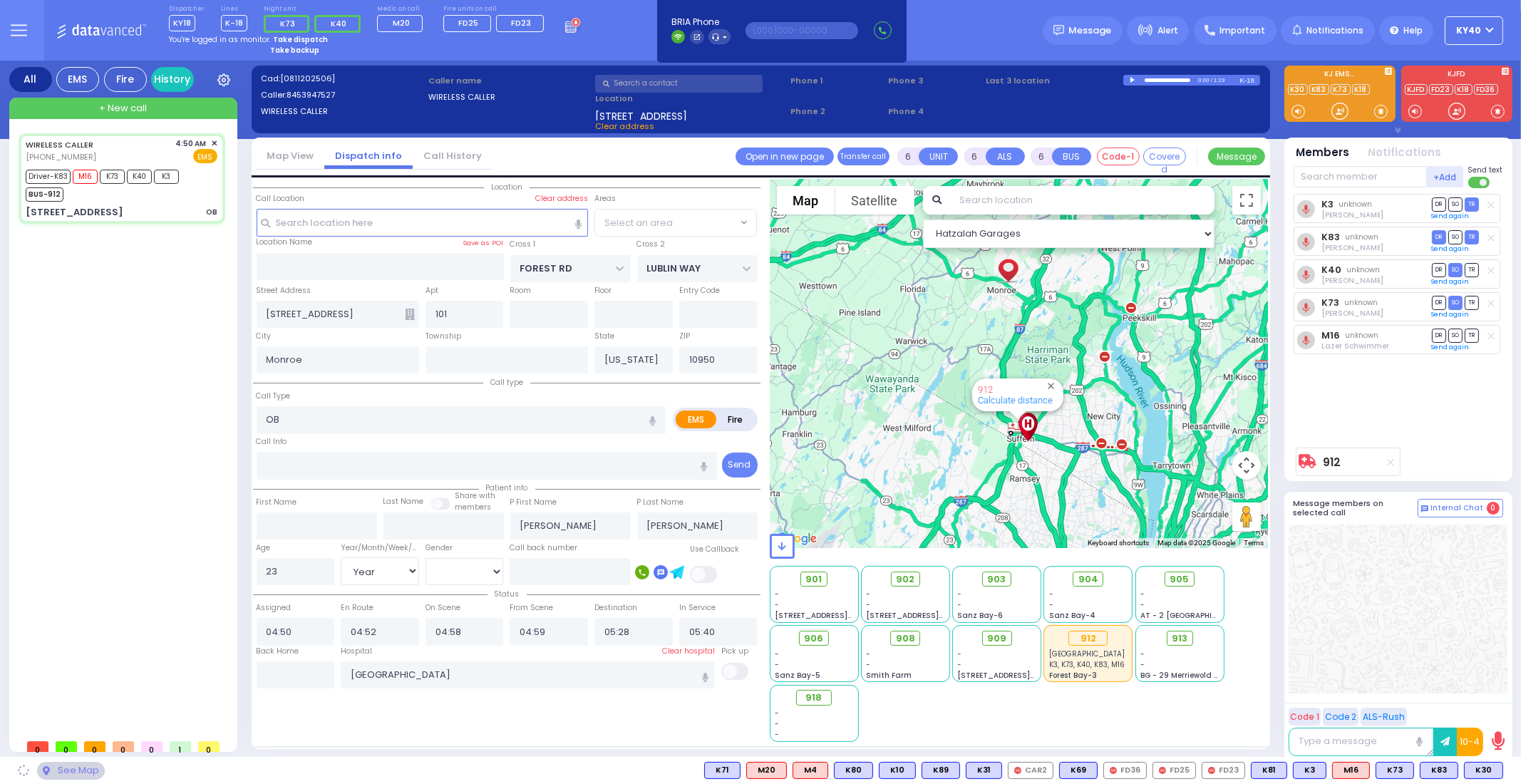
select select "MONROE"
click at [1472, 332] on span "TR" at bounding box center [1471, 335] width 14 height 14
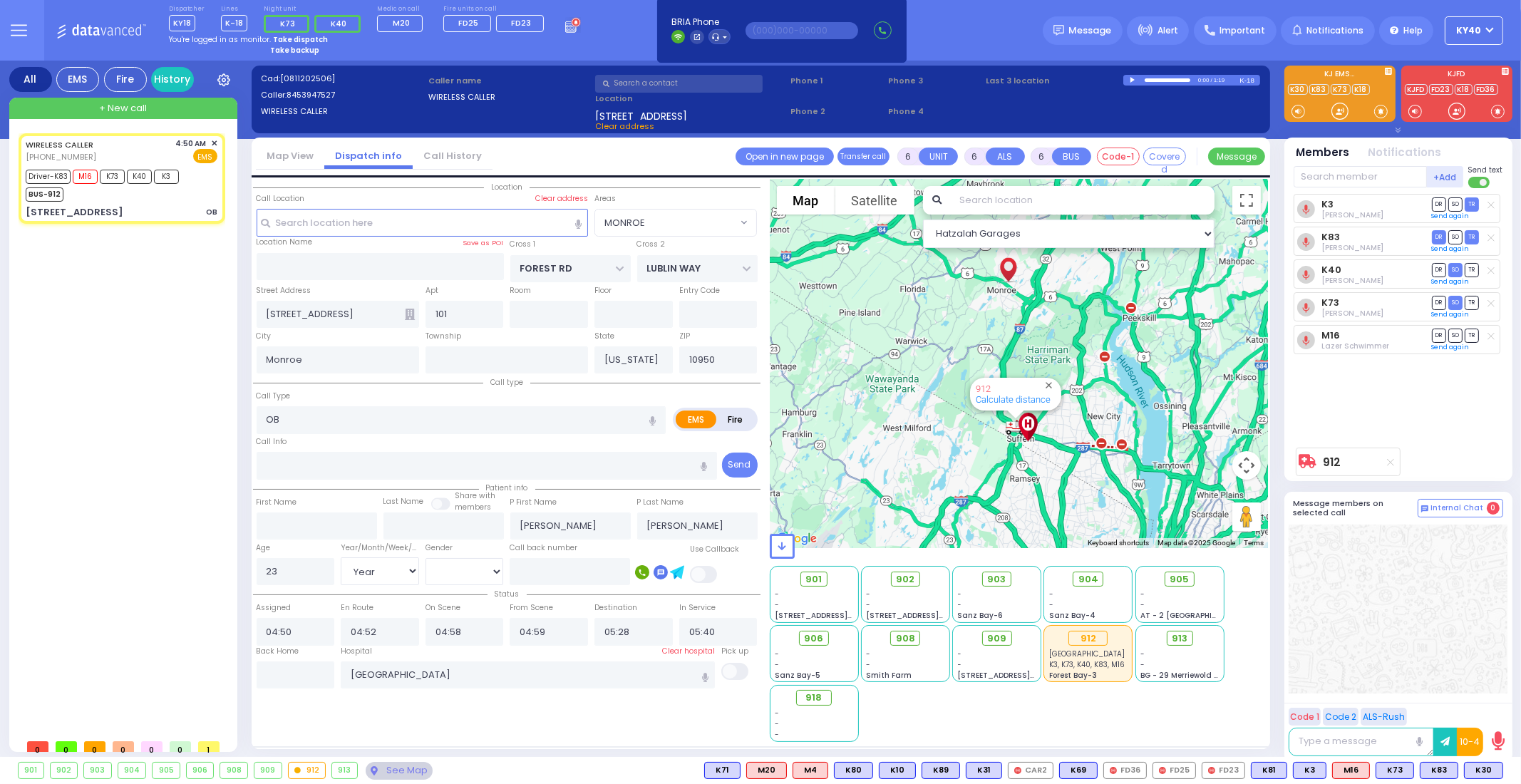
select select
radio input "true"
select select "Year"
select select "[DEMOGRAPHIC_DATA]"
select select "Hatzalah Garages"
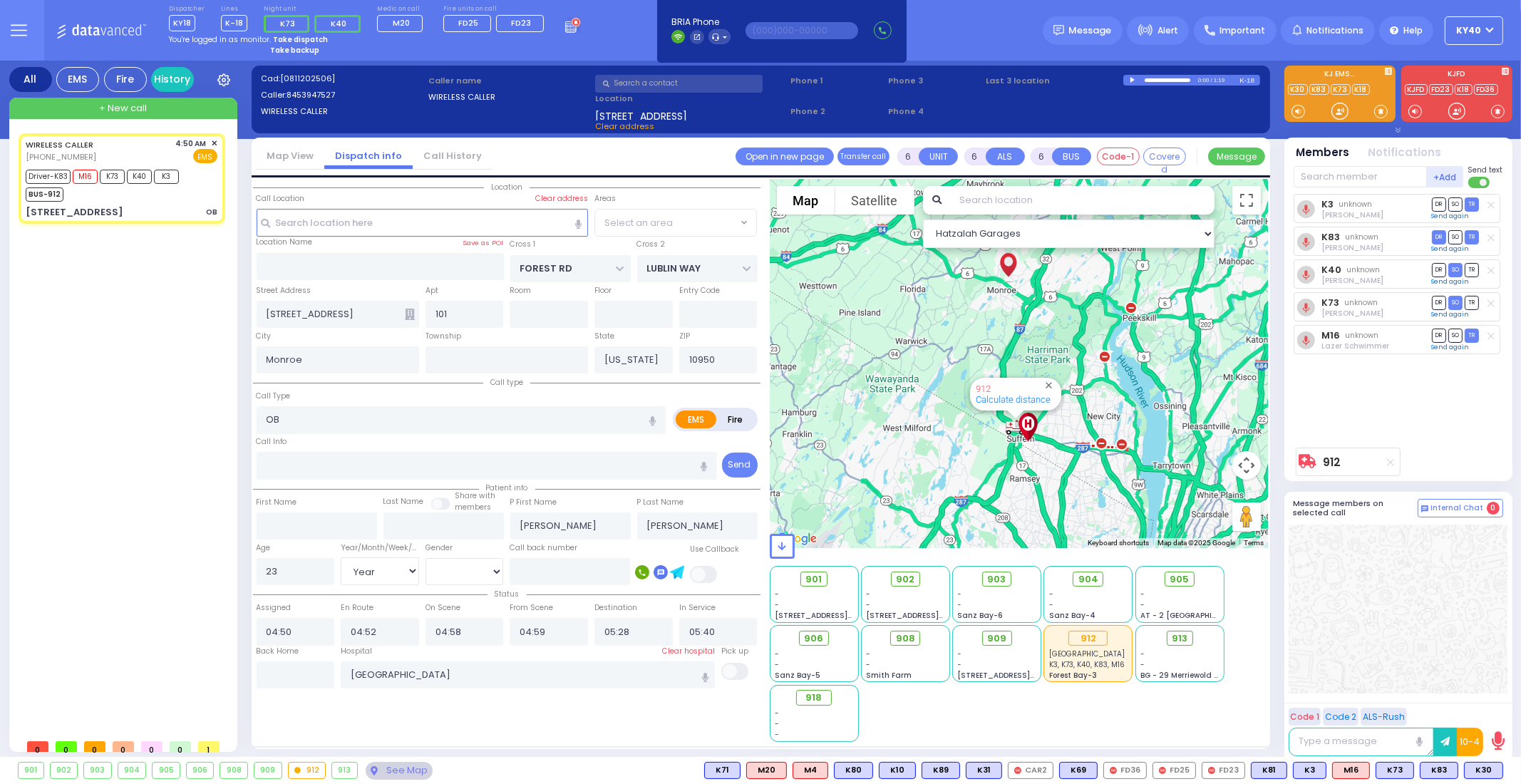
select select "MONROE"
click at [787, 43] on link "Connect Now" at bounding box center [808, 43] width 112 height 13
click at [17, 27] on icon at bounding box center [19, 30] width 17 height 17
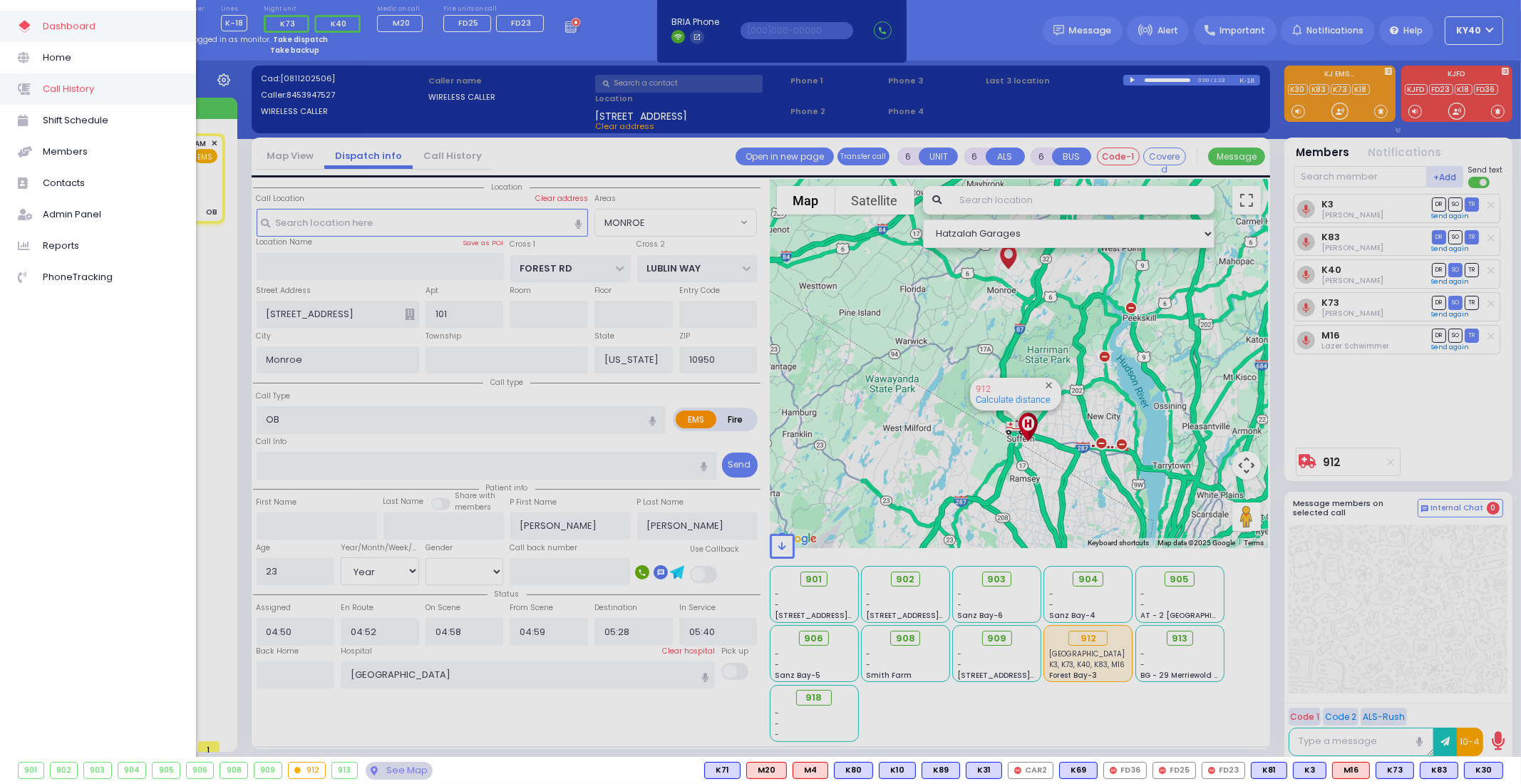
click at [83, 89] on span "Call History" at bounding box center [110, 88] width 135 height 19
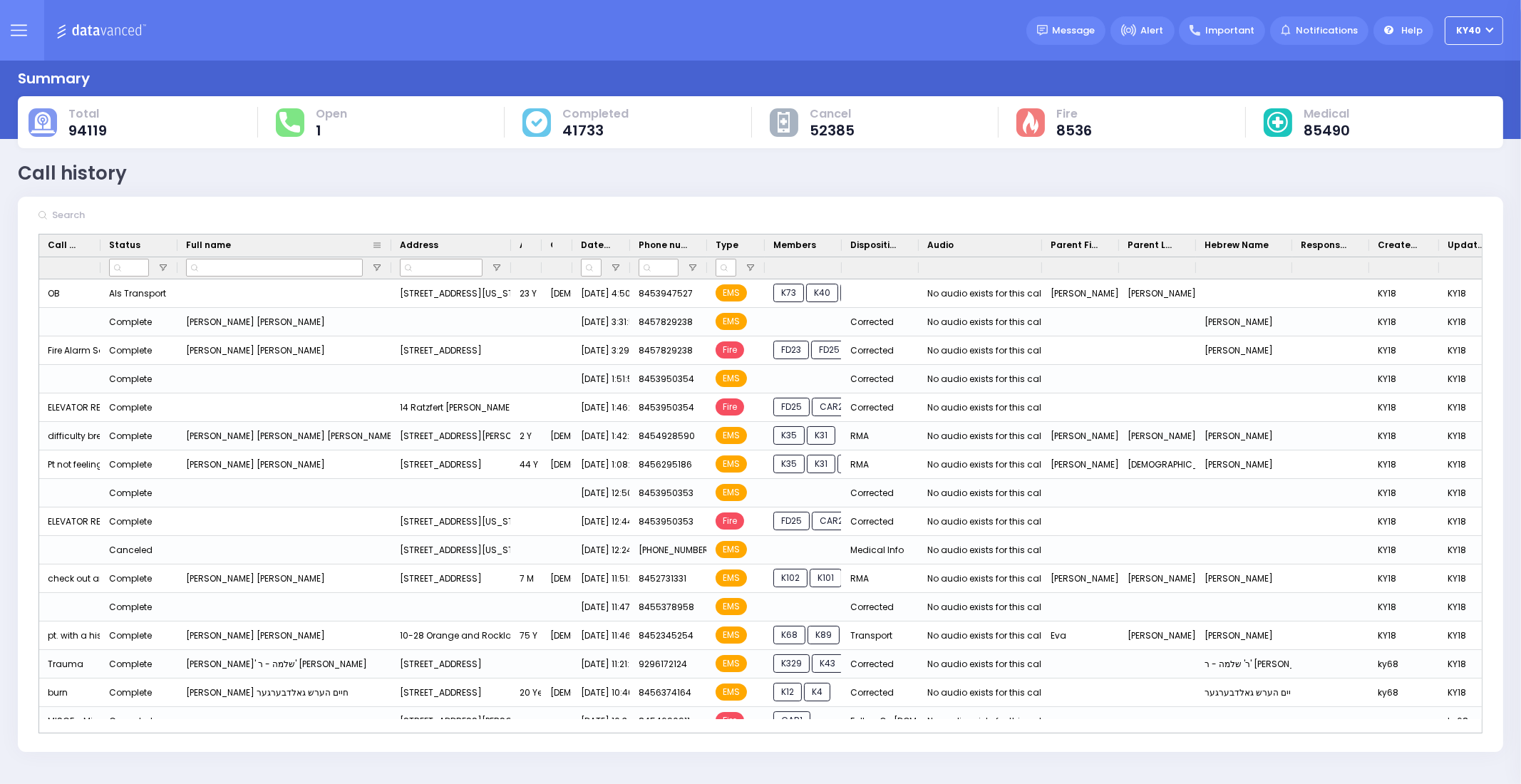
drag, startPoint x: 271, startPoint y: 244, endPoint x: 388, endPoint y: 248, distance: 117.1
click at [388, 248] on div at bounding box center [391, 245] width 6 height 22
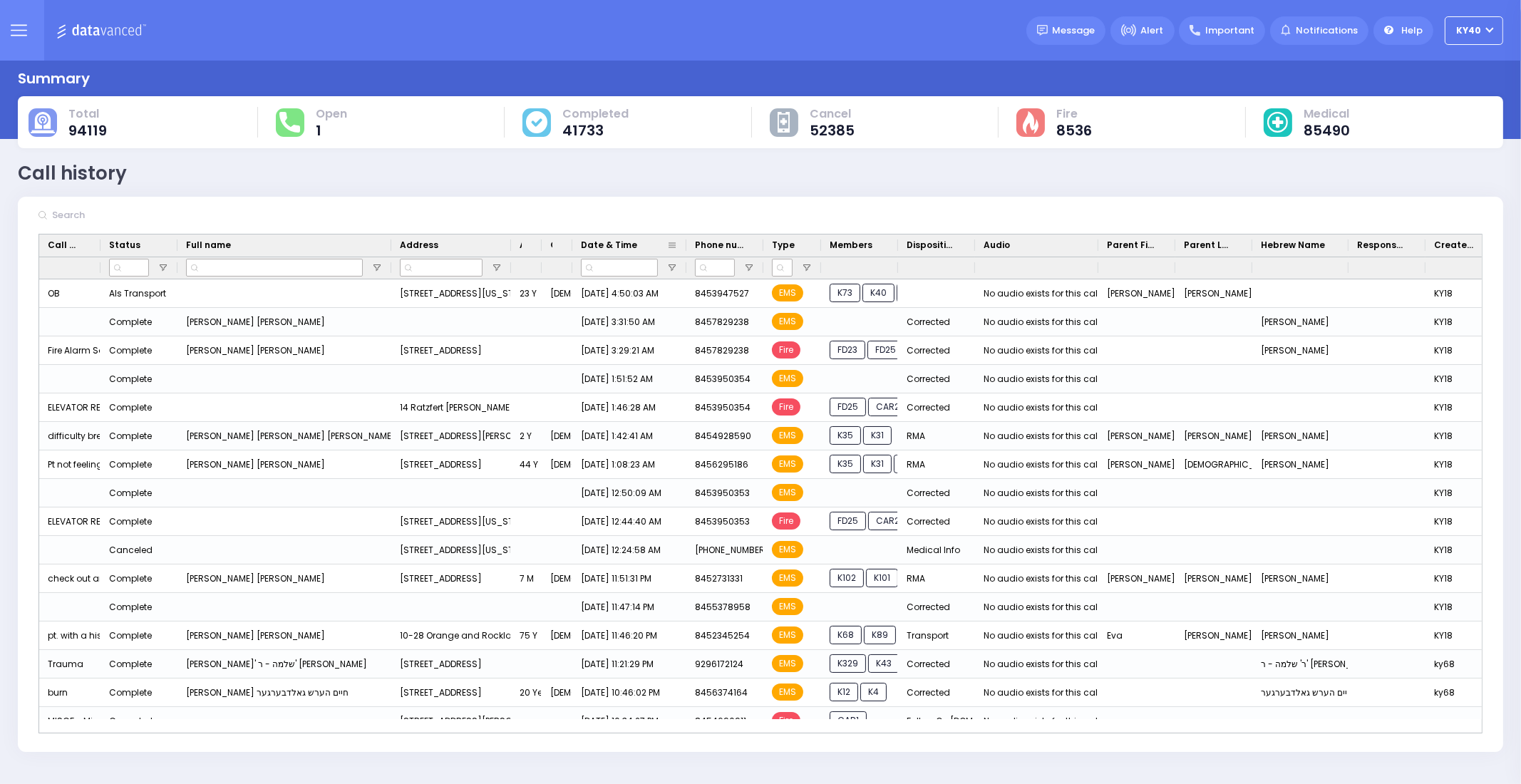
drag, startPoint x: 627, startPoint y: 246, endPoint x: 684, endPoint y: 236, distance: 57.9
click at [684, 236] on div at bounding box center [686, 245] width 6 height 22
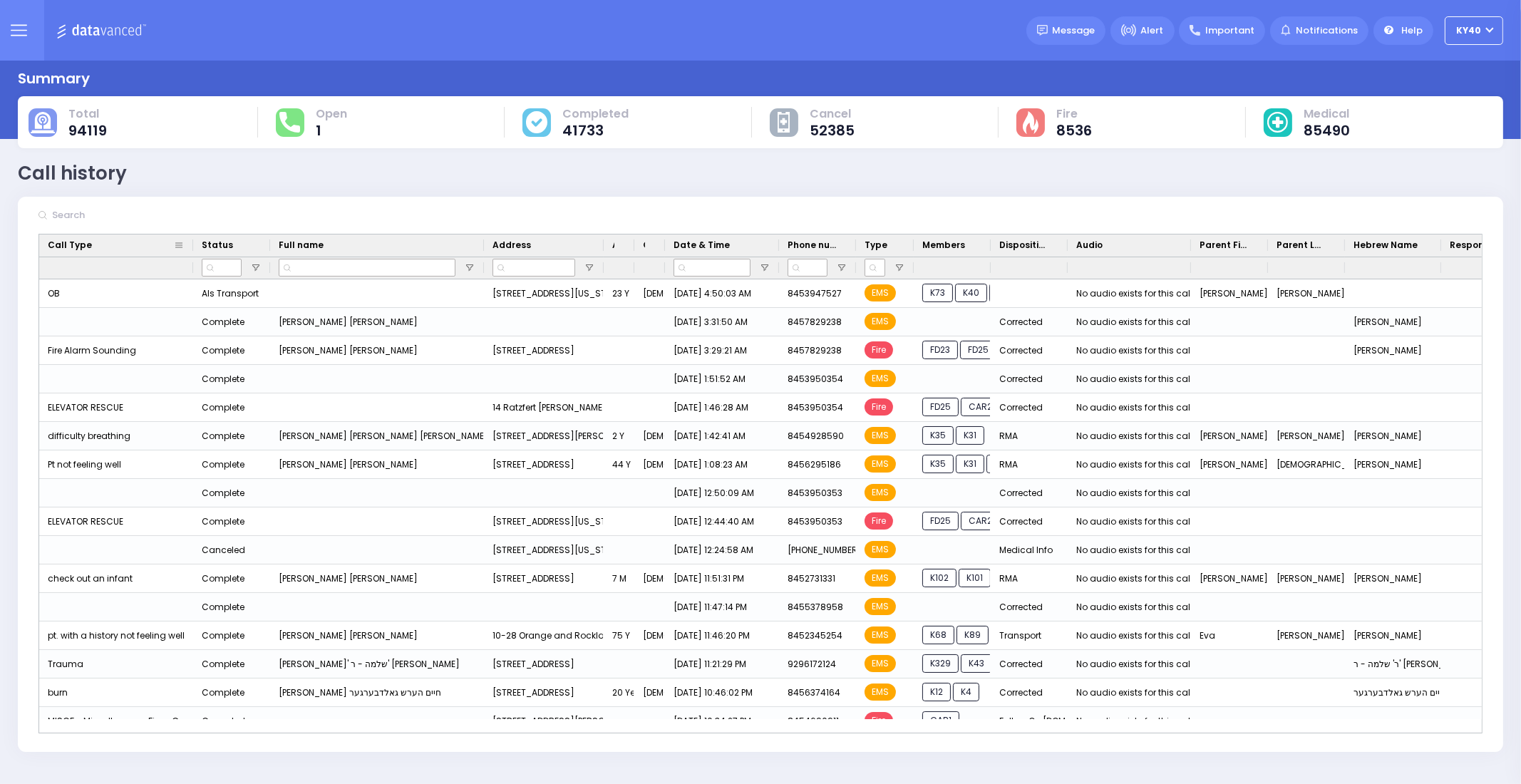
drag, startPoint x: 99, startPoint y: 241, endPoint x: 192, endPoint y: 251, distance: 93.5
click at [192, 251] on div at bounding box center [194, 245] width 6 height 22
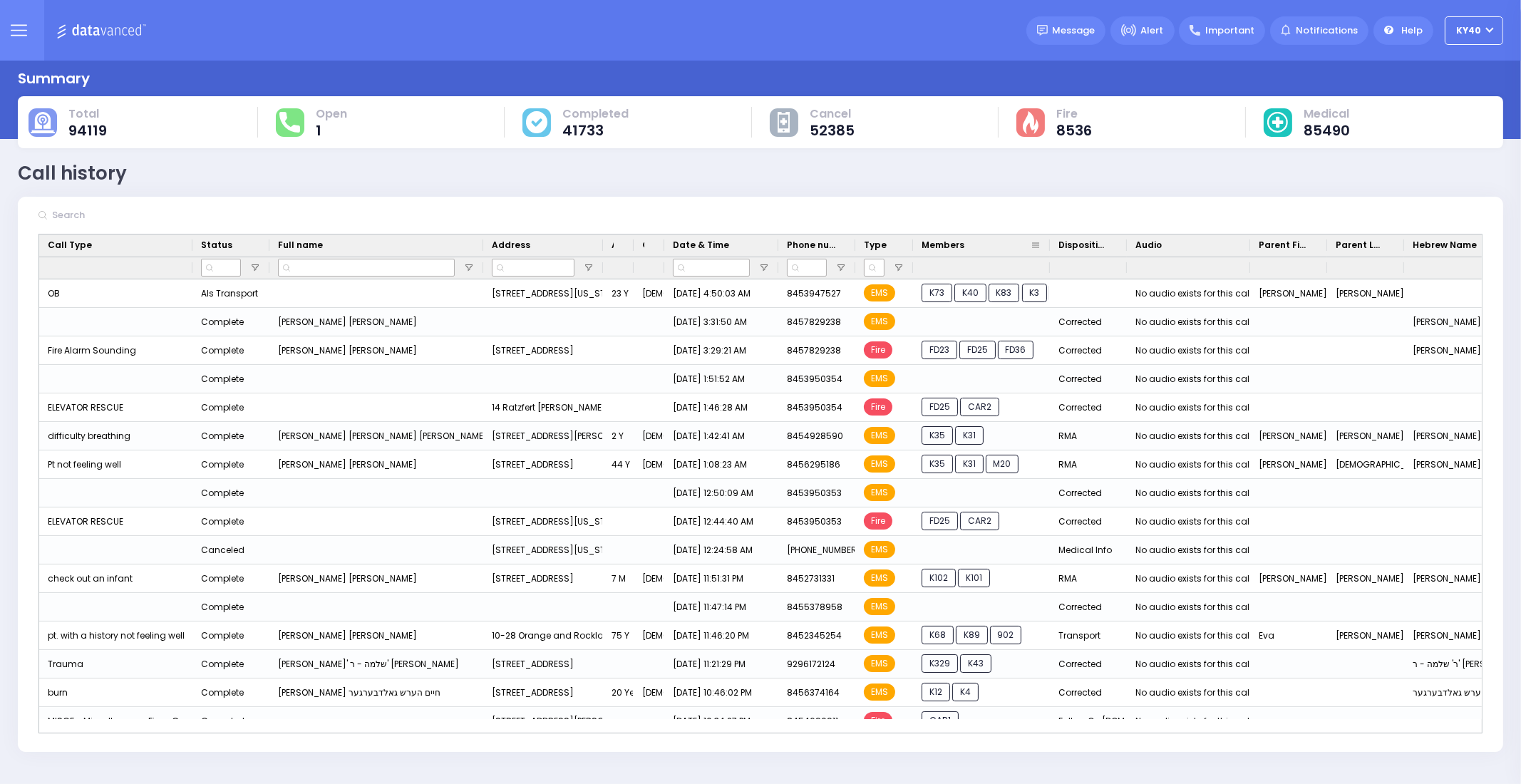
drag, startPoint x: 989, startPoint y: 244, endPoint x: 1051, endPoint y: 244, distance: 62.0
click at [1051, 244] on div at bounding box center [1050, 245] width 6 height 22
click at [30, 15] on button at bounding box center [19, 30] width 52 height 61
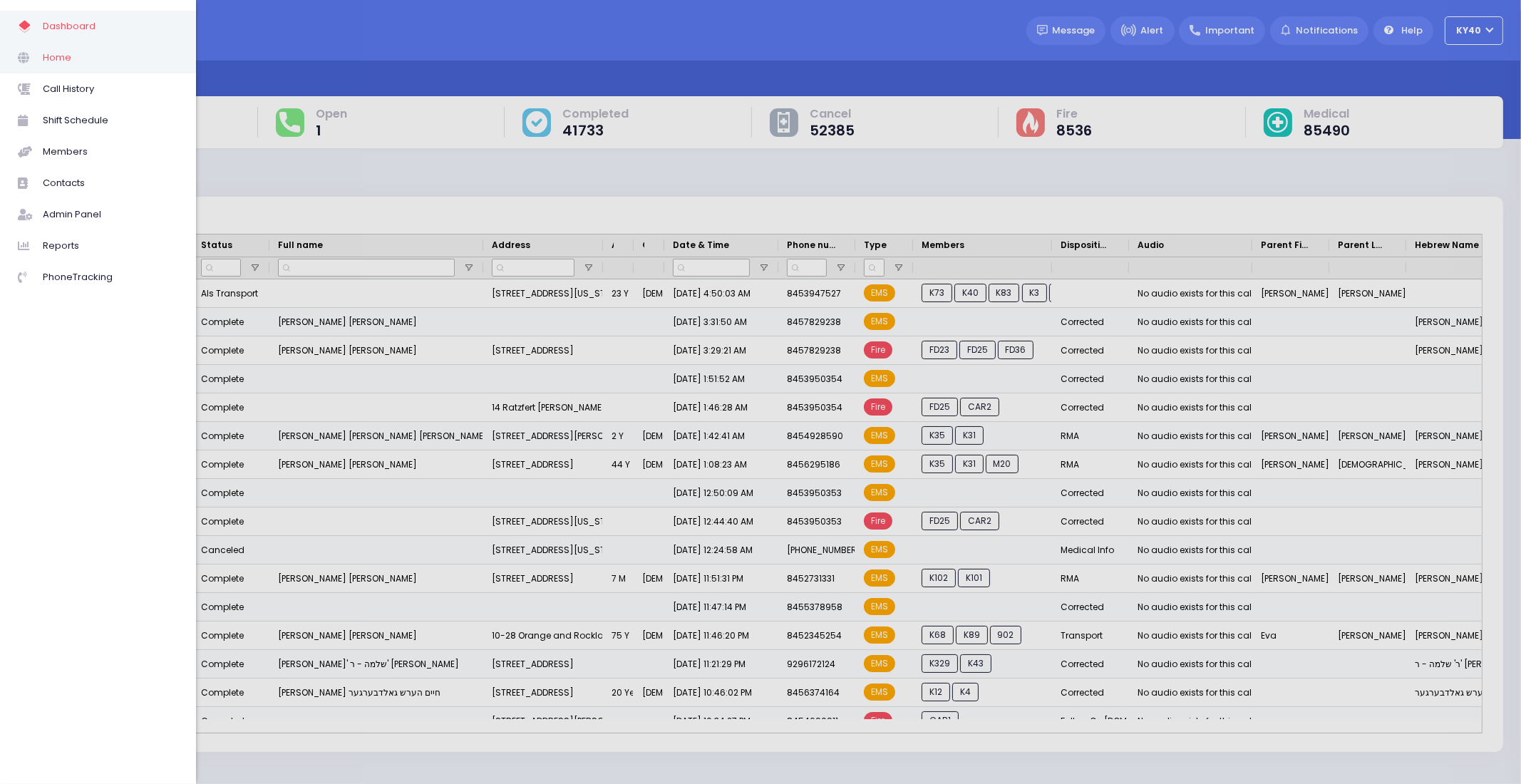
click at [60, 59] on span "Home" at bounding box center [110, 58] width 135 height 19
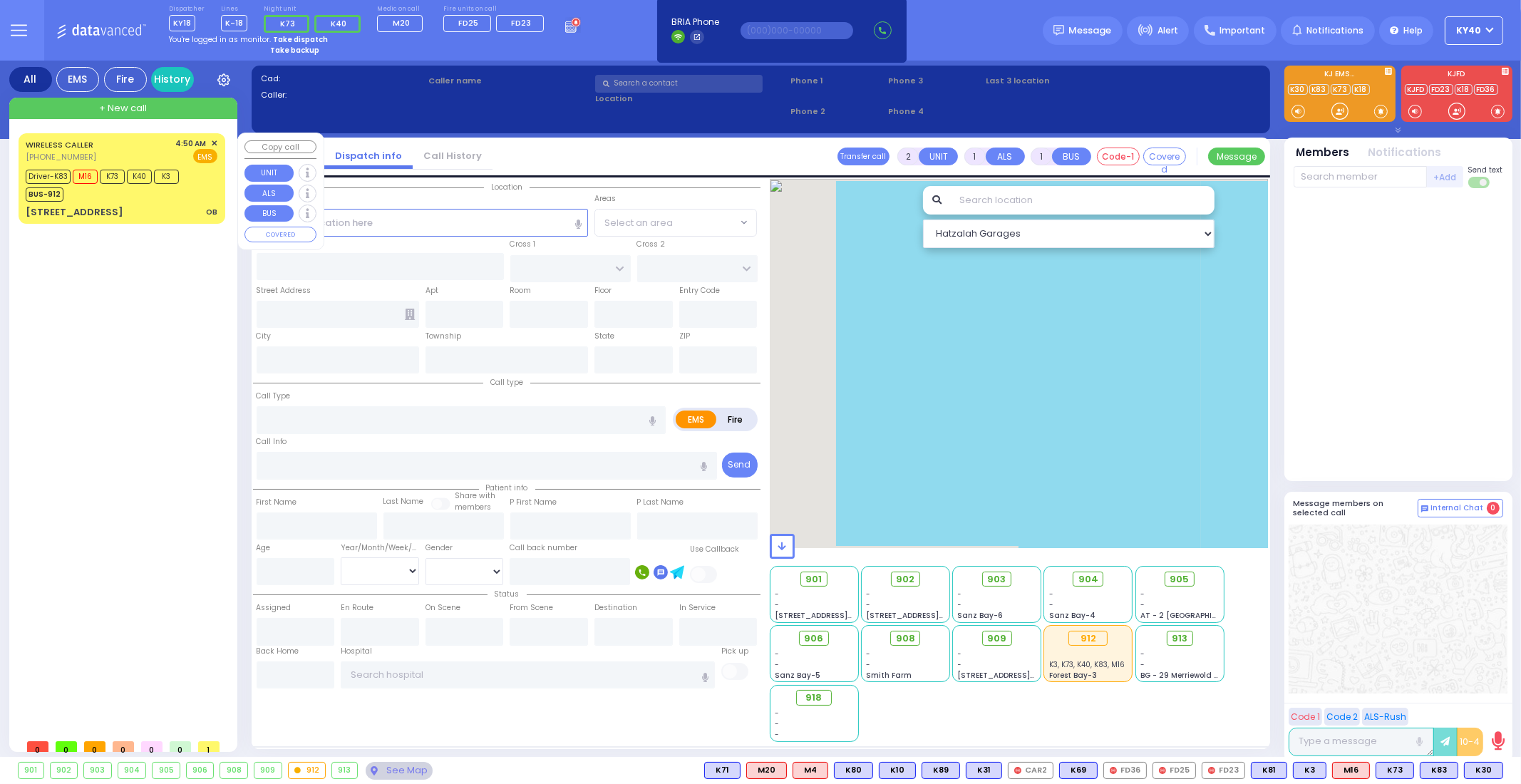
click at [145, 151] on div "WIRELESS CALLER (845) 394-7527 4:50 AM ✕ EMS" at bounding box center [121, 151] width 192 height 27
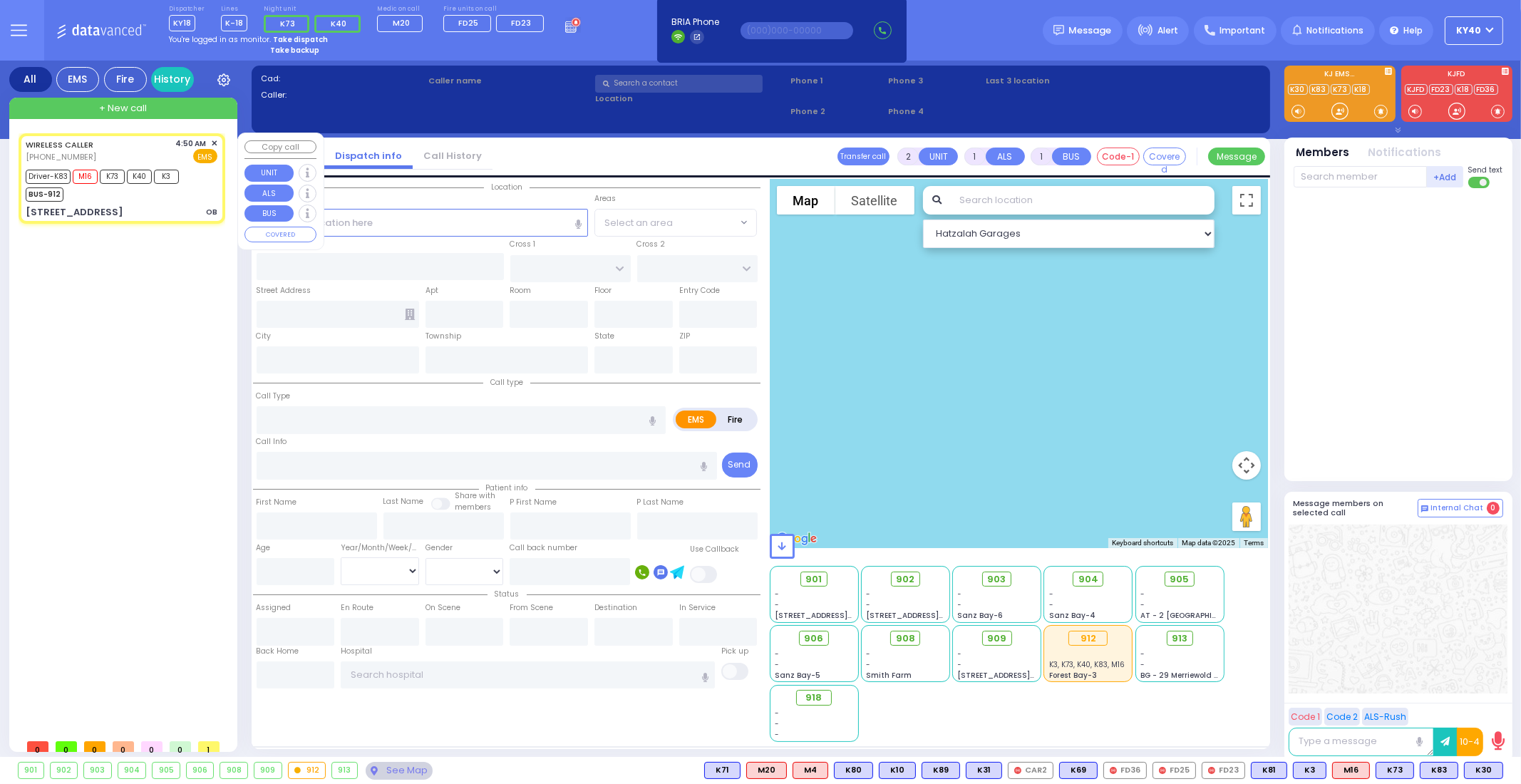
type input "6"
select select
type input "OB"
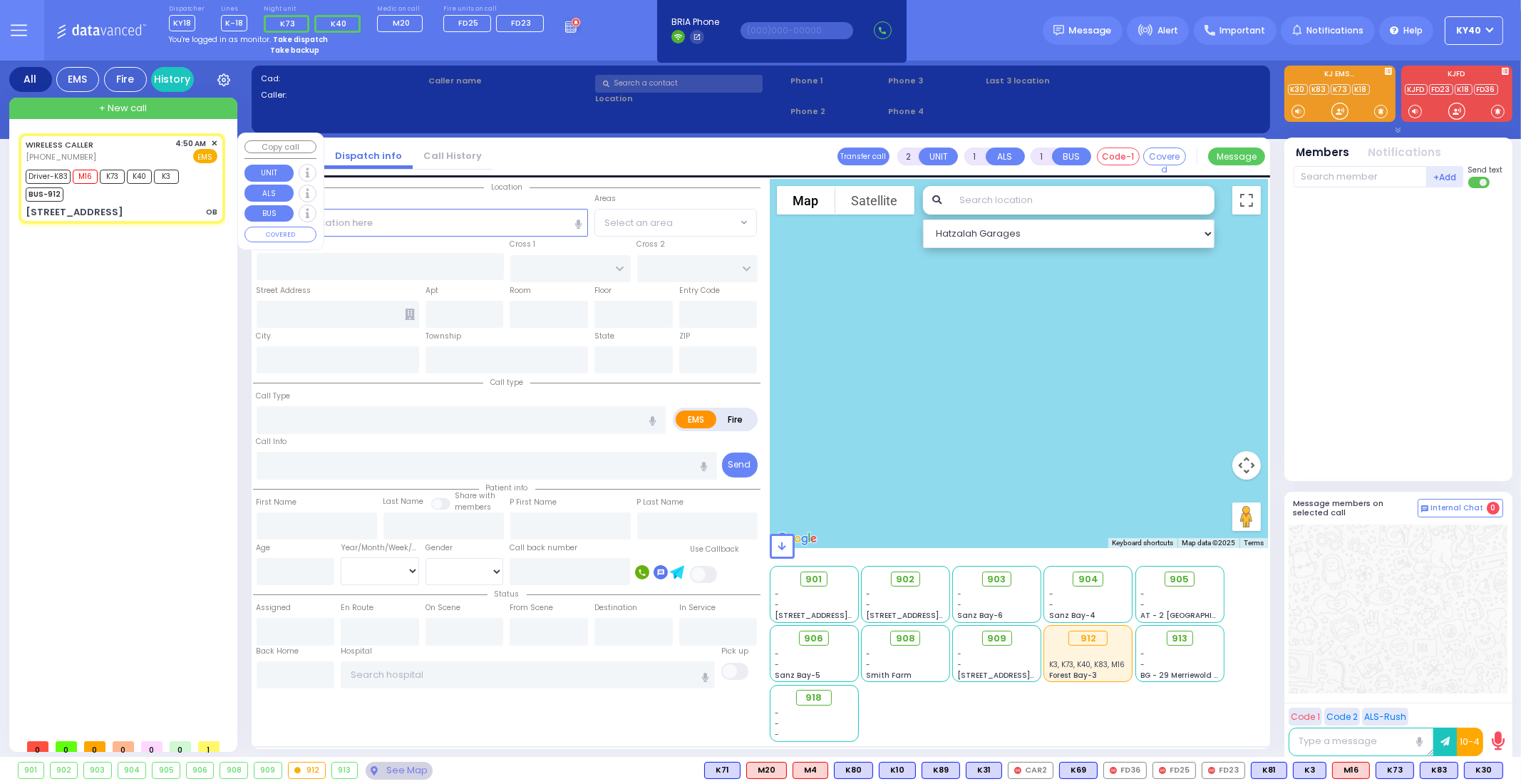
radio input "true"
type input "[PERSON_NAME]"
type input "23"
select select "Year"
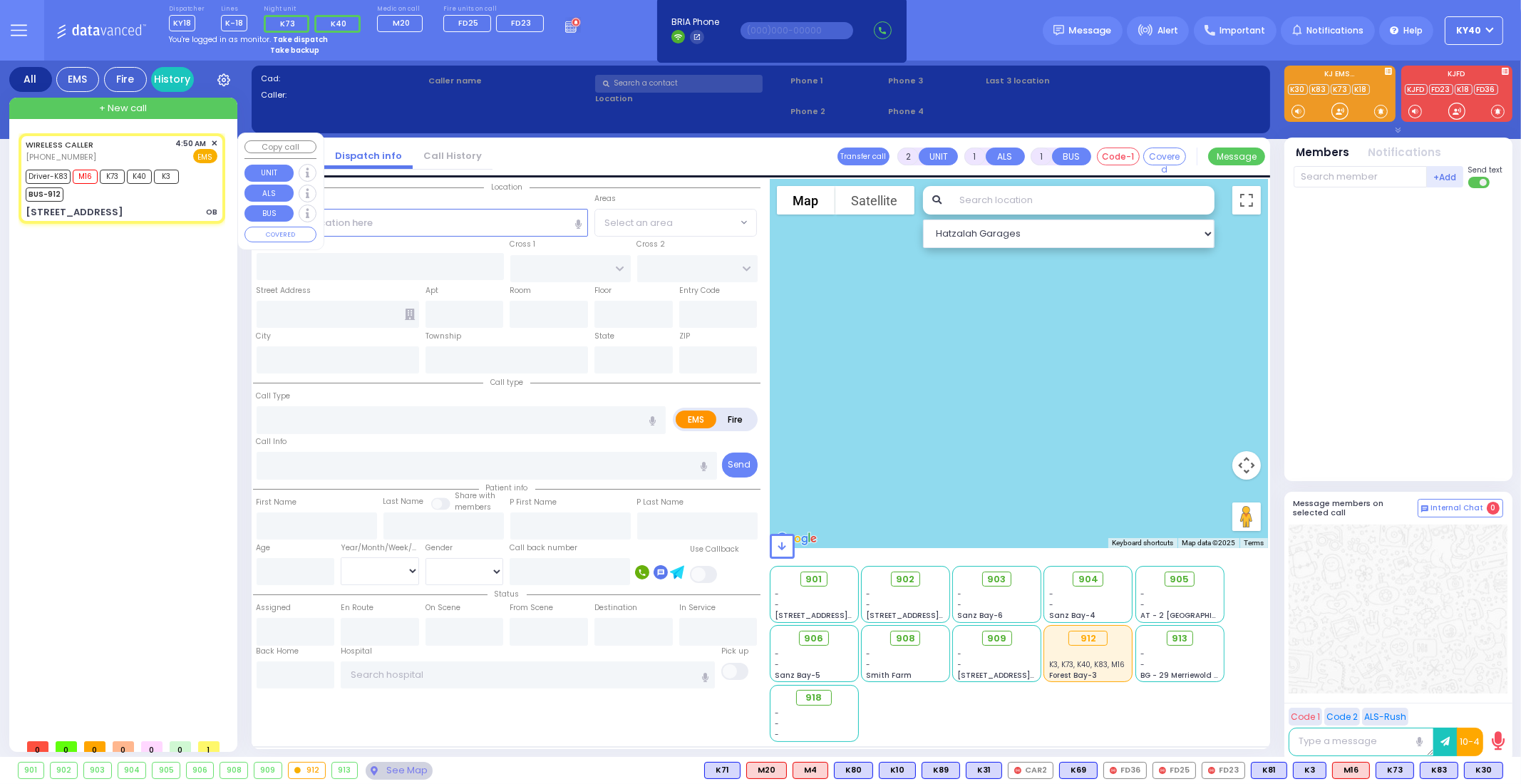
select select "[DEMOGRAPHIC_DATA]"
type input "04:50"
type input "04:52"
type input "04:58"
type input "04:59"
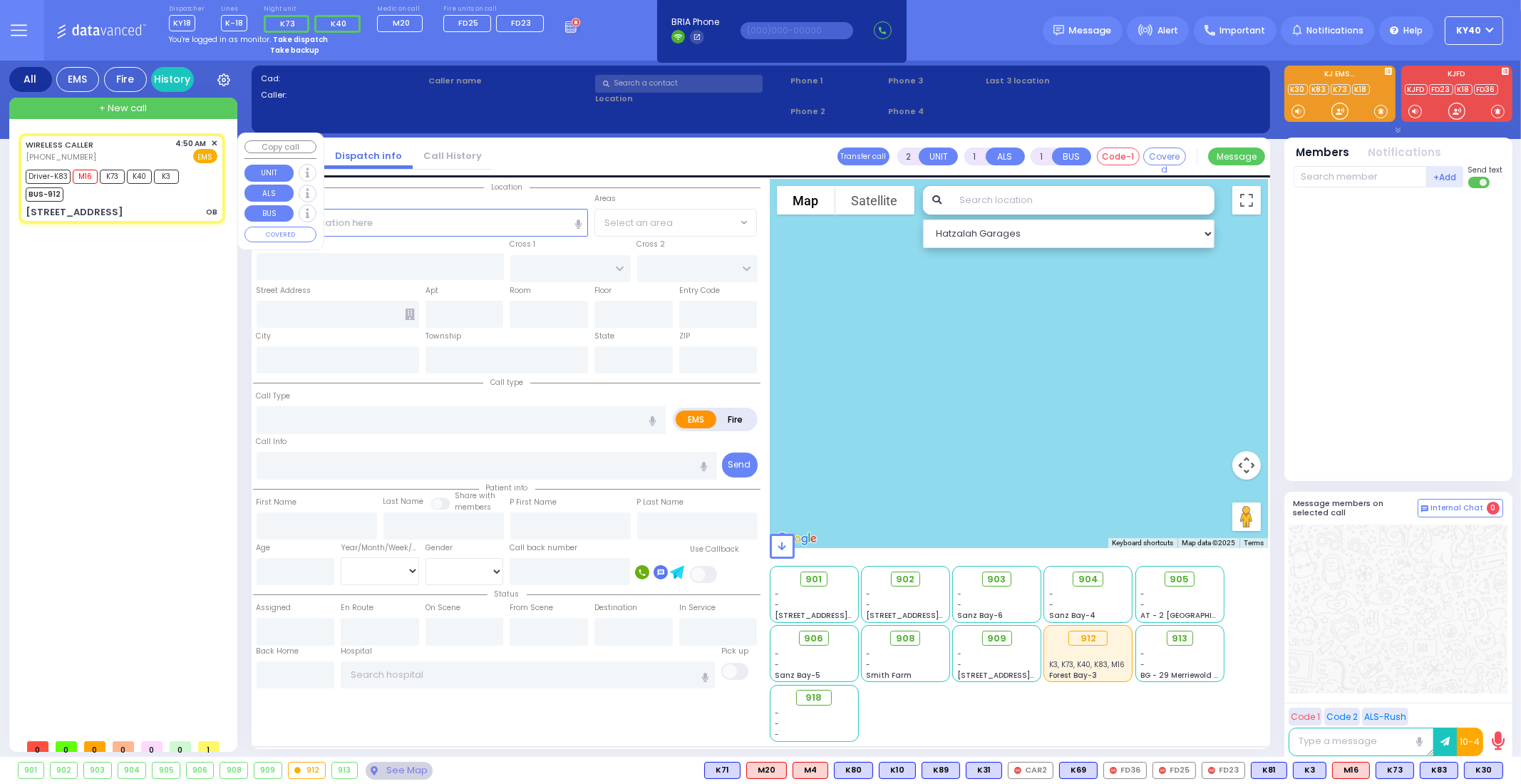
type input "05:28"
type input "05:40"
type input "[GEOGRAPHIC_DATA]"
select select "Hatzalah Garages"
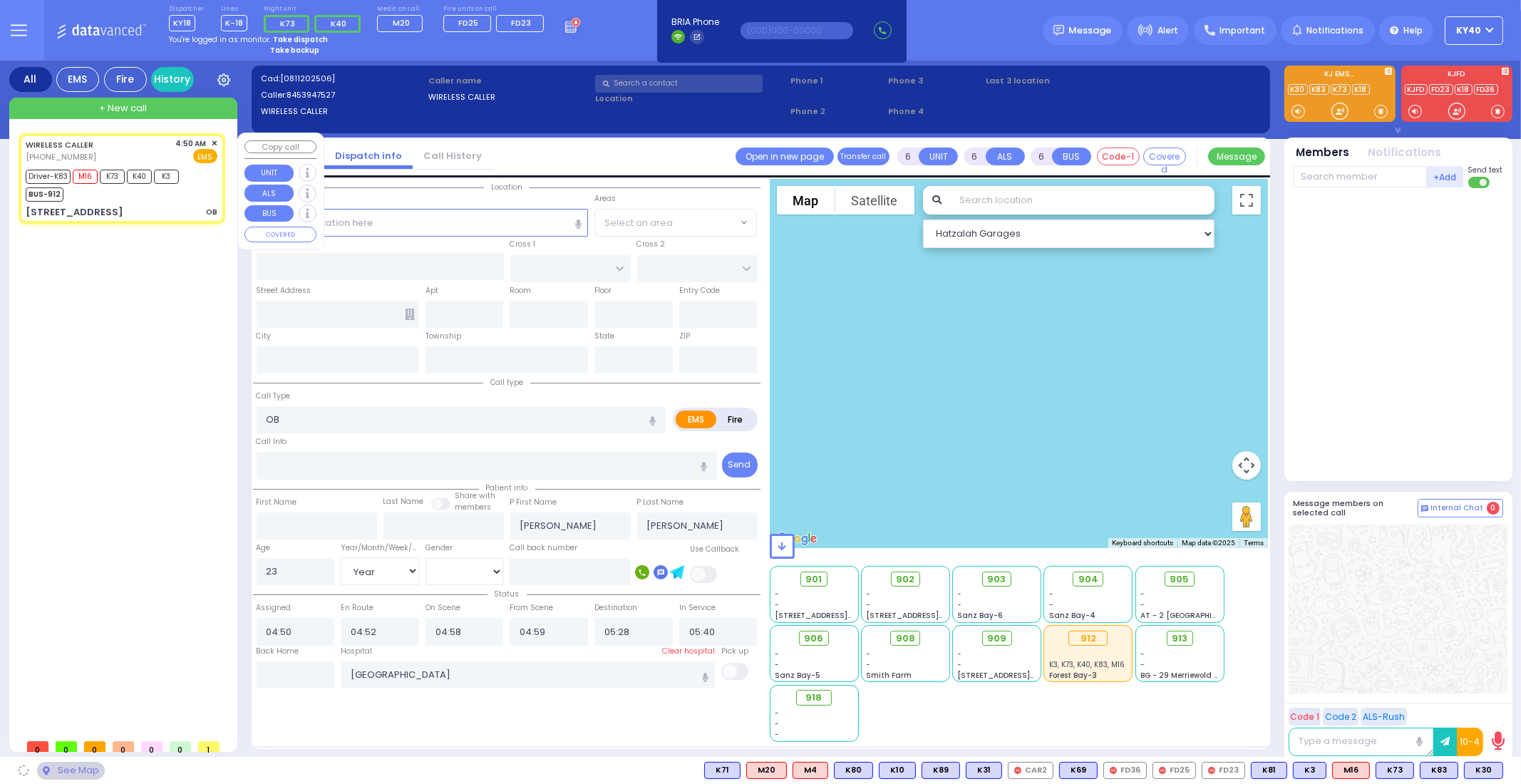
type input "FOREST RD"
type input "LUBLIN WAY"
type input "[STREET_ADDRESS]"
type input "101"
type input "Monroe"
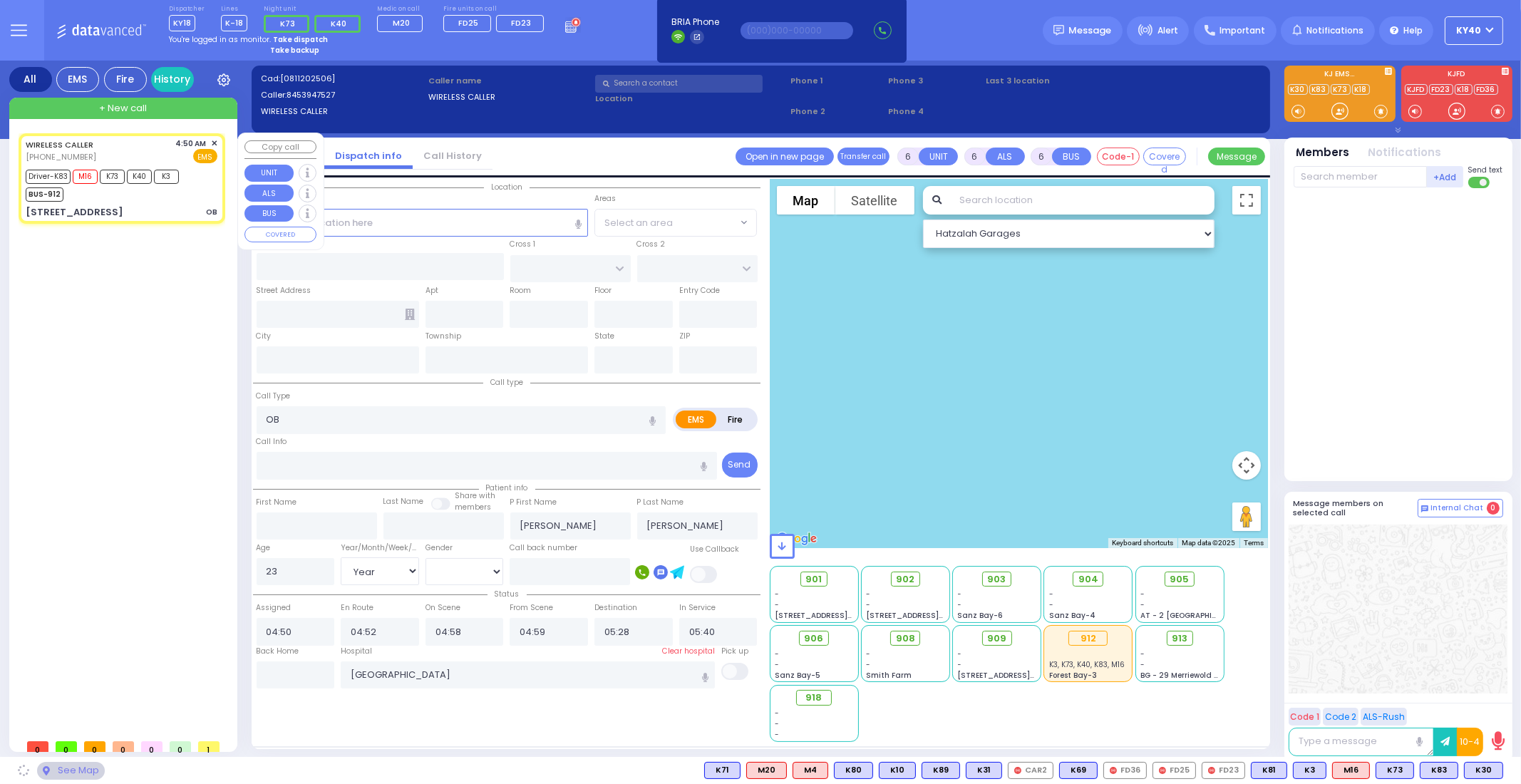
type input "[US_STATE]"
type input "10950"
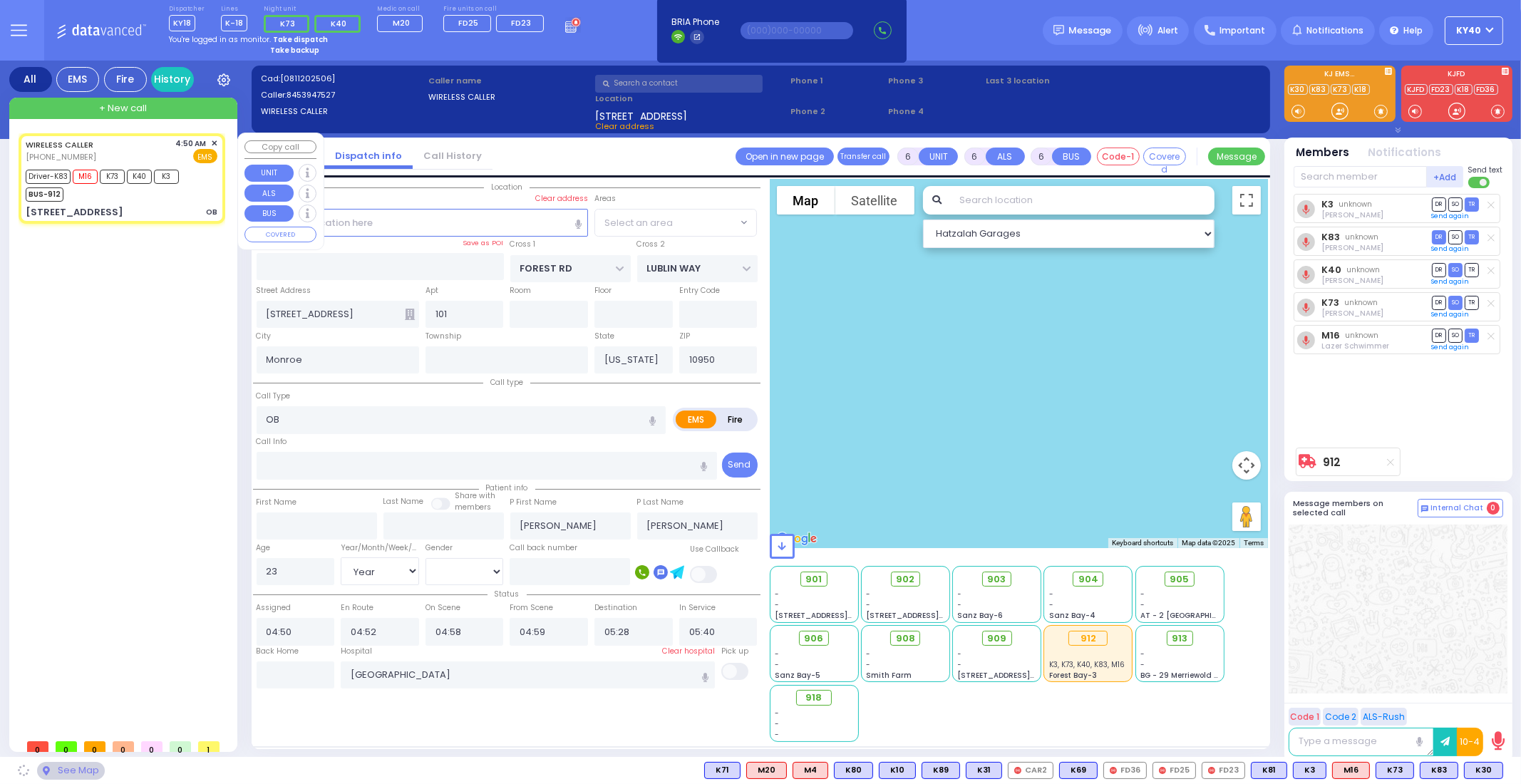
click at [161, 220] on div "WIRELESS CALLER (845) 394-7527 4:50 AM ✕ EMS Driver-K83 M16" at bounding box center [122, 178] width 201 height 86
select select "MONROE"
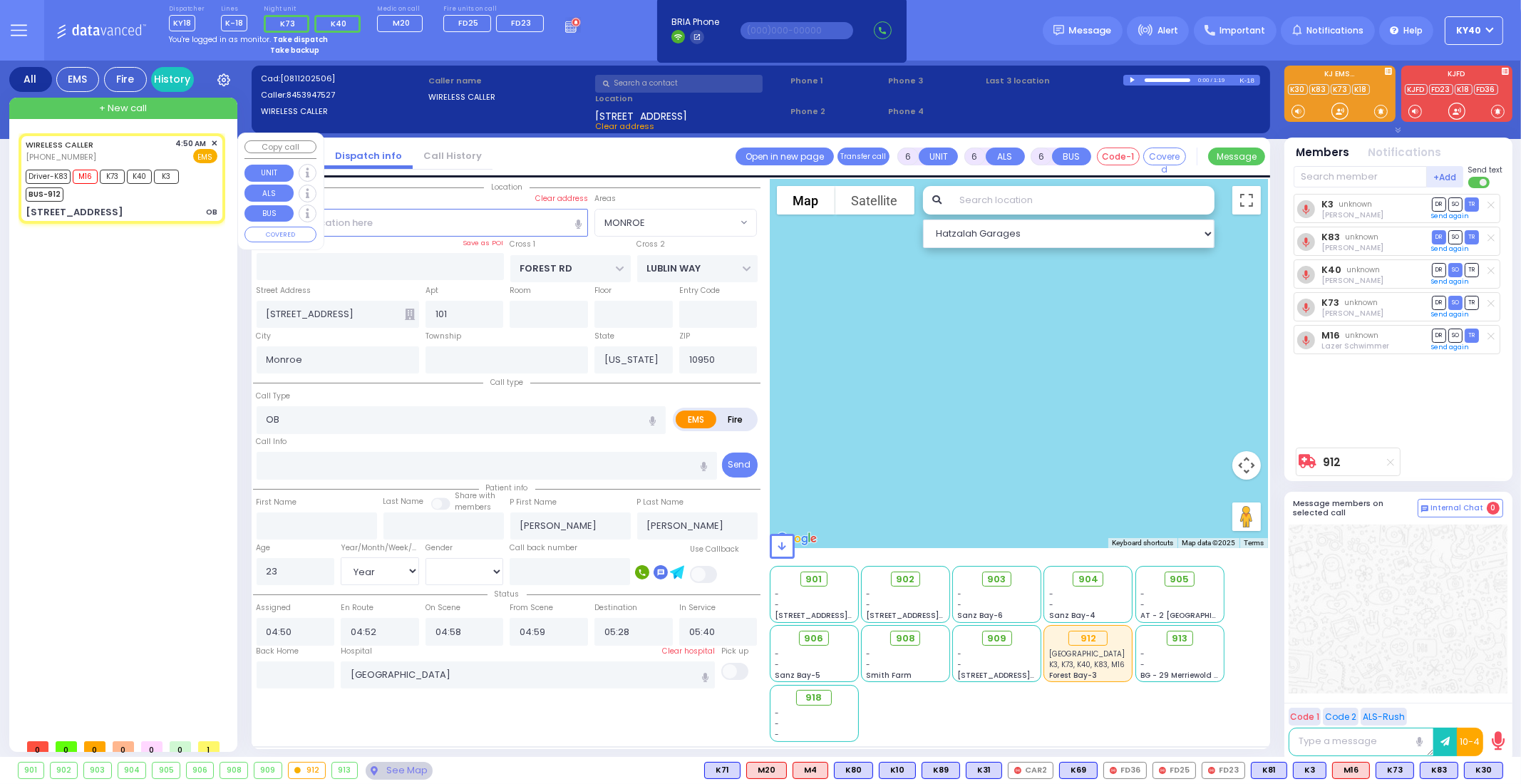
select select
radio input "true"
select select "Year"
select select "[DEMOGRAPHIC_DATA]"
select select "Hatzalah Garages"
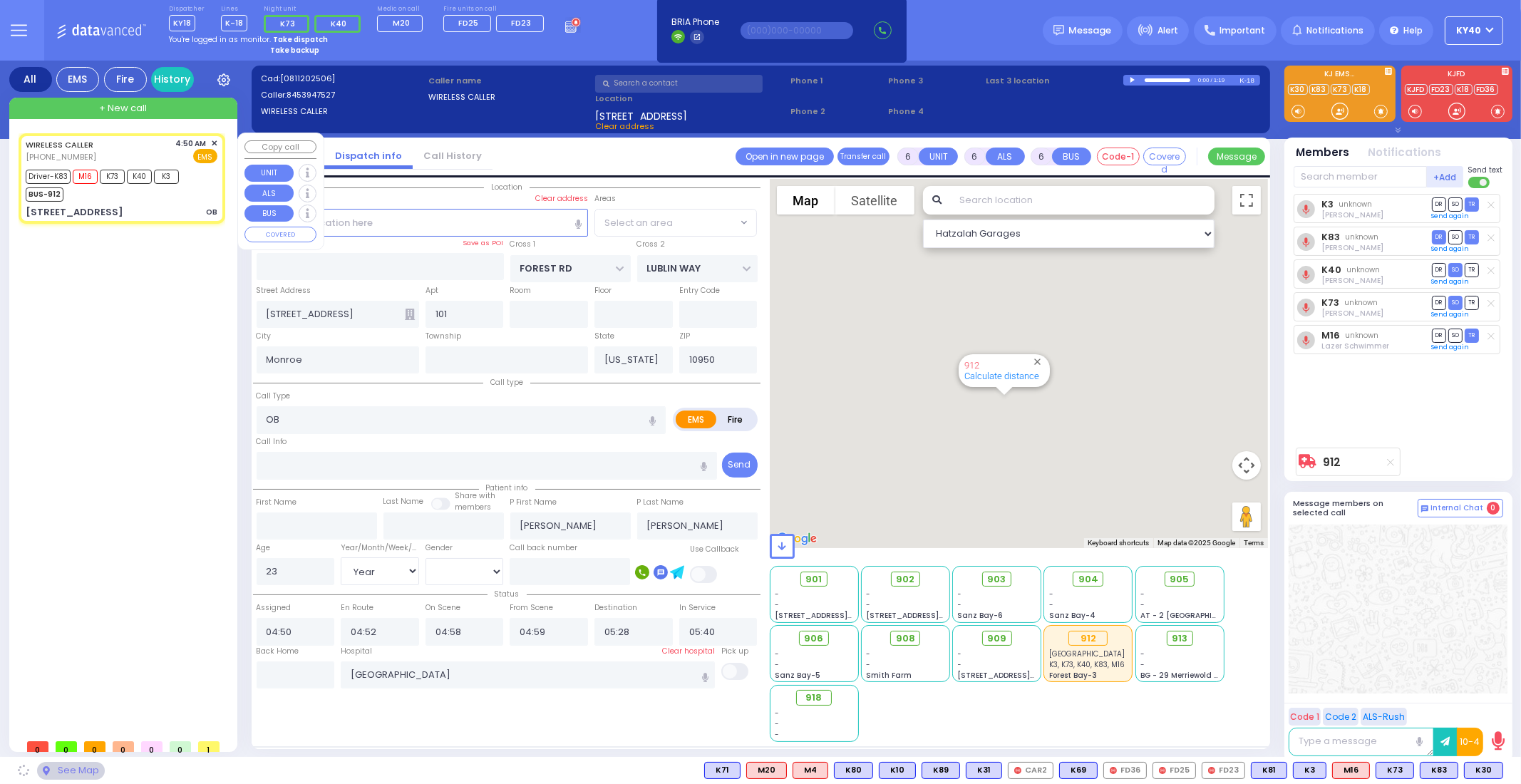
select select "MONROE"
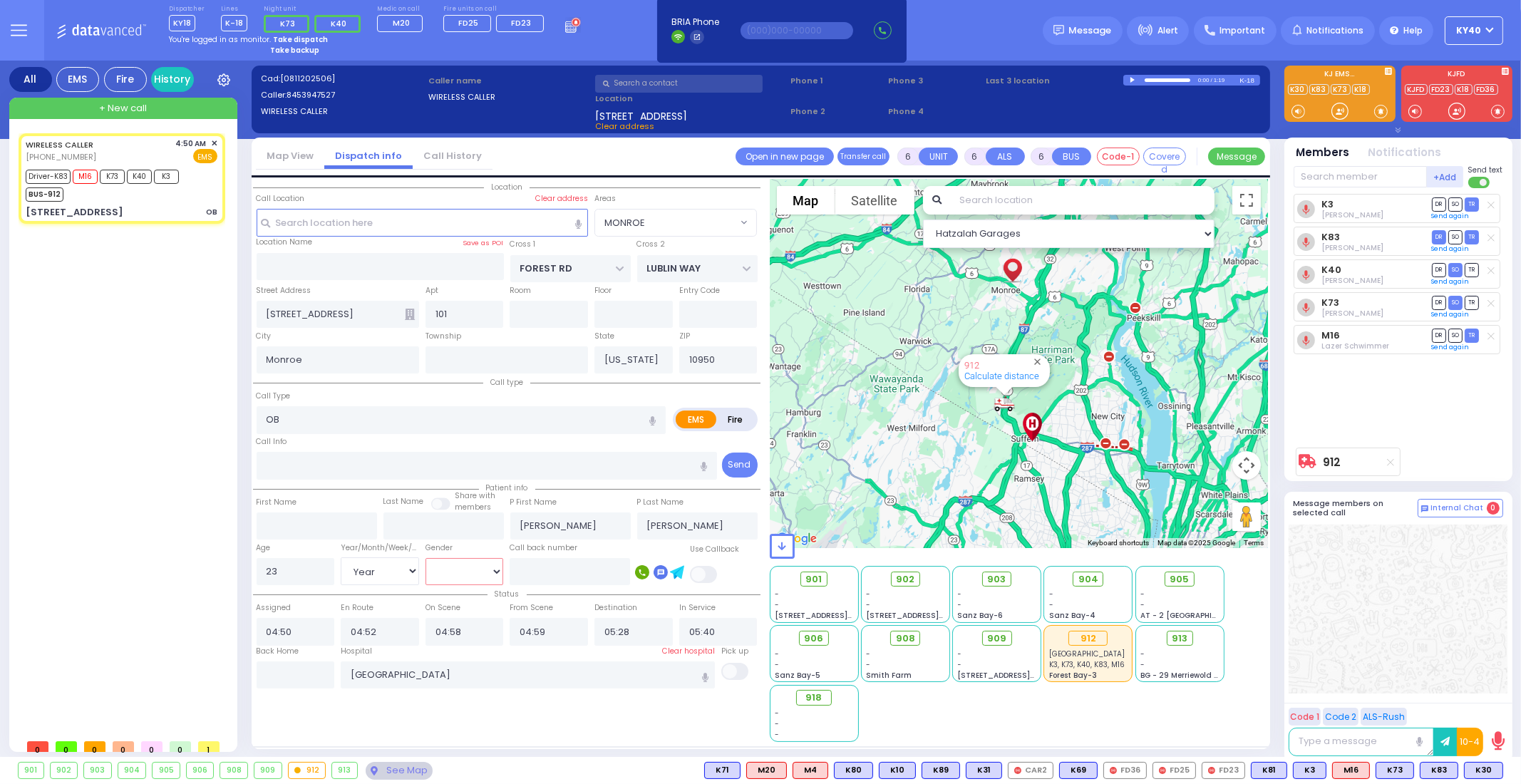
click at [471, 569] on select "Male Female" at bounding box center [465, 571] width 78 height 27
select select "[DEMOGRAPHIC_DATA]"
click at [426, 558] on select "Male Female" at bounding box center [465, 571] width 78 height 27
click at [98, 416] on div "WIRELESS CALLER (845) 394-7527 4:50 AM ✕ Driver-K83" at bounding box center [125, 432] width 212 height 598
select select
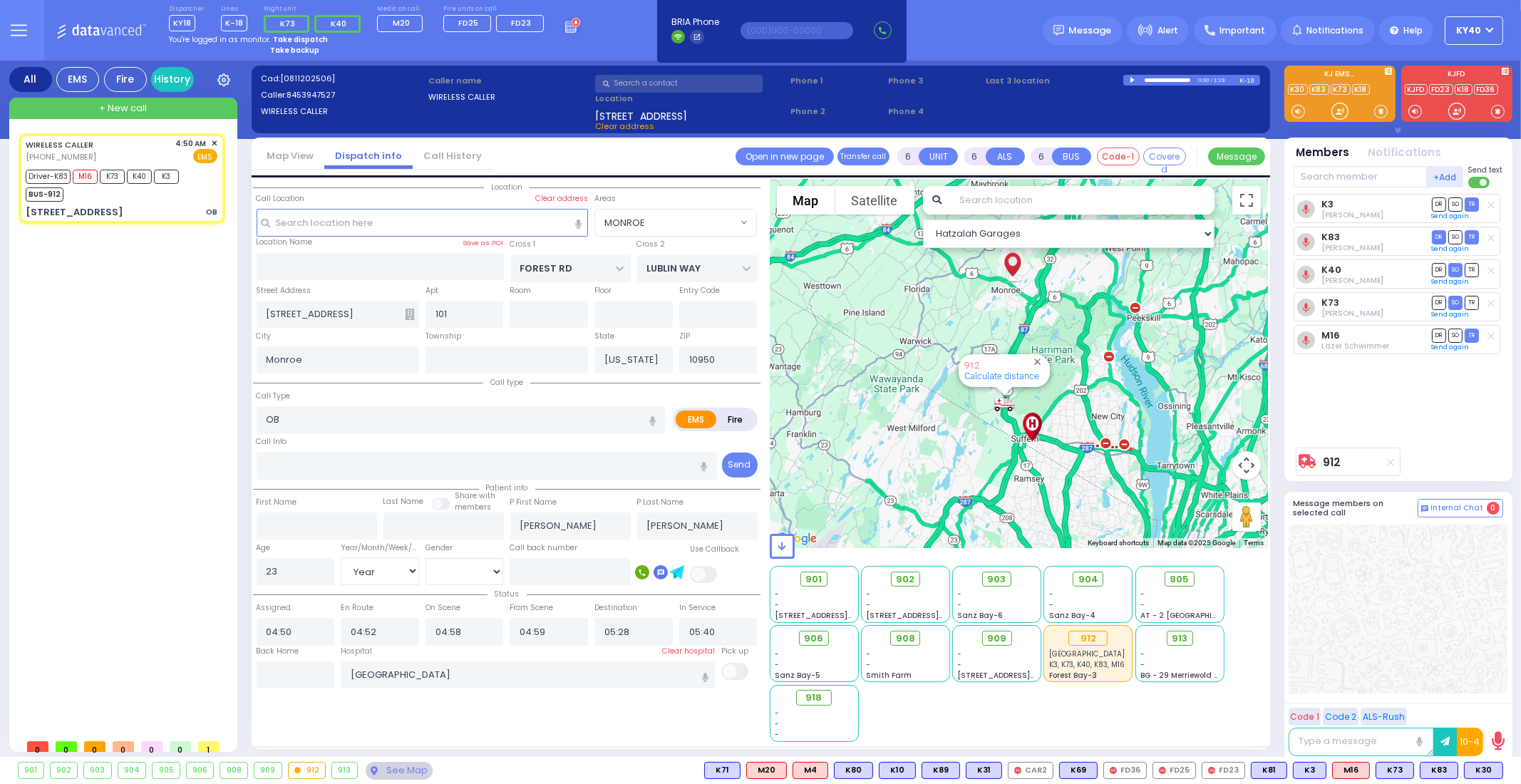
radio input "true"
select select "Year"
select select "[DEMOGRAPHIC_DATA]"
select select "Hatzalah Garages"
select select "MONROE"
